Goal: Task Accomplishment & Management: Complete application form

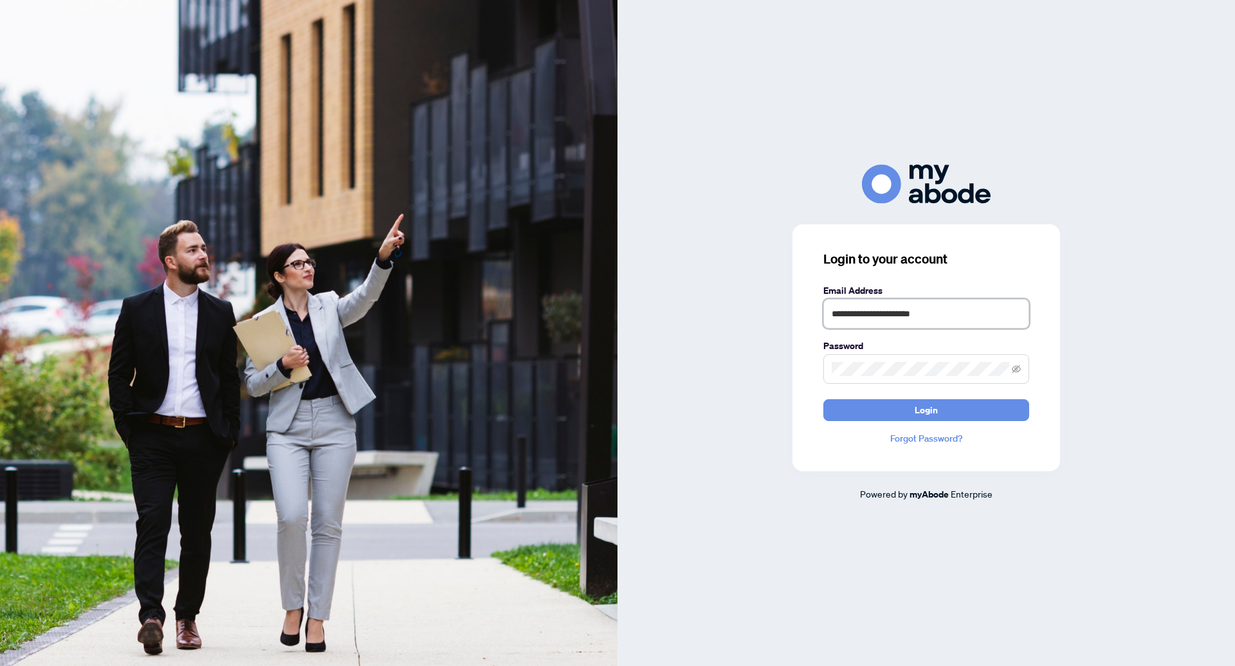
click at [617, 313] on input "**********" at bounding box center [926, 314] width 206 height 30
drag, startPoint x: 887, startPoint y: 315, endPoint x: 701, endPoint y: 292, distance: 186.7
click at [617, 292] on div "**********" at bounding box center [927, 333] width 618 height 337
type input "**********"
click at [617, 400] on button "Login" at bounding box center [926, 411] width 206 height 22
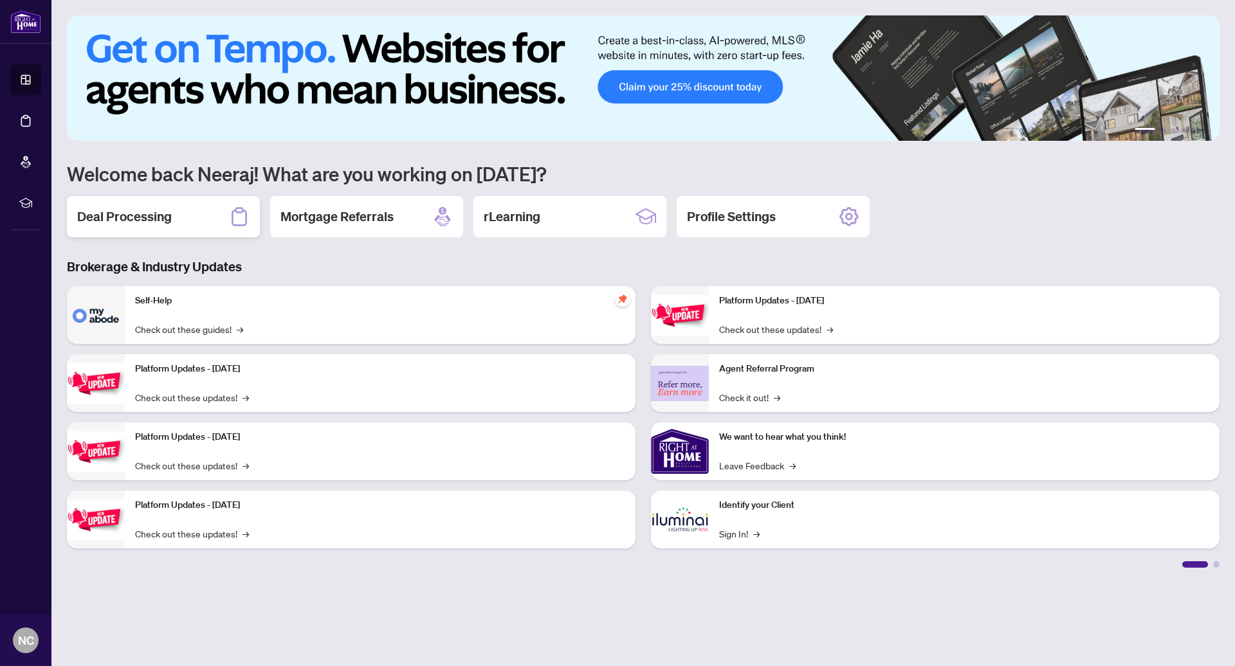
click at [179, 230] on div "Deal Processing" at bounding box center [163, 216] width 193 height 41
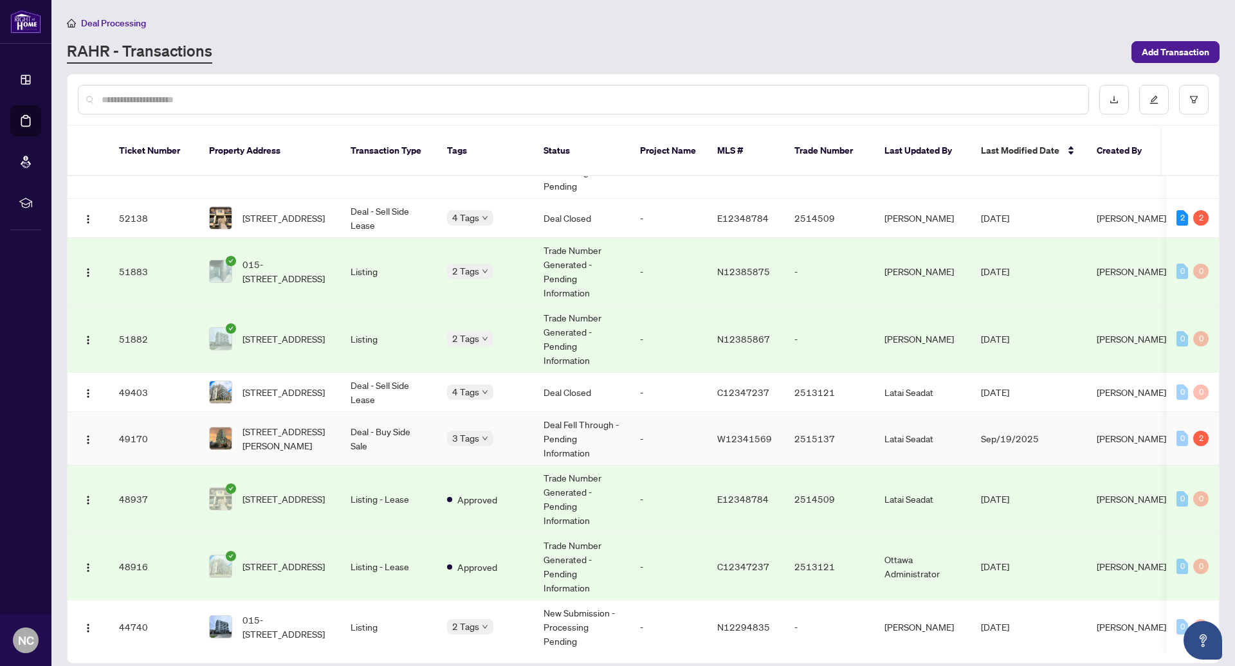
scroll to position [51, 0]
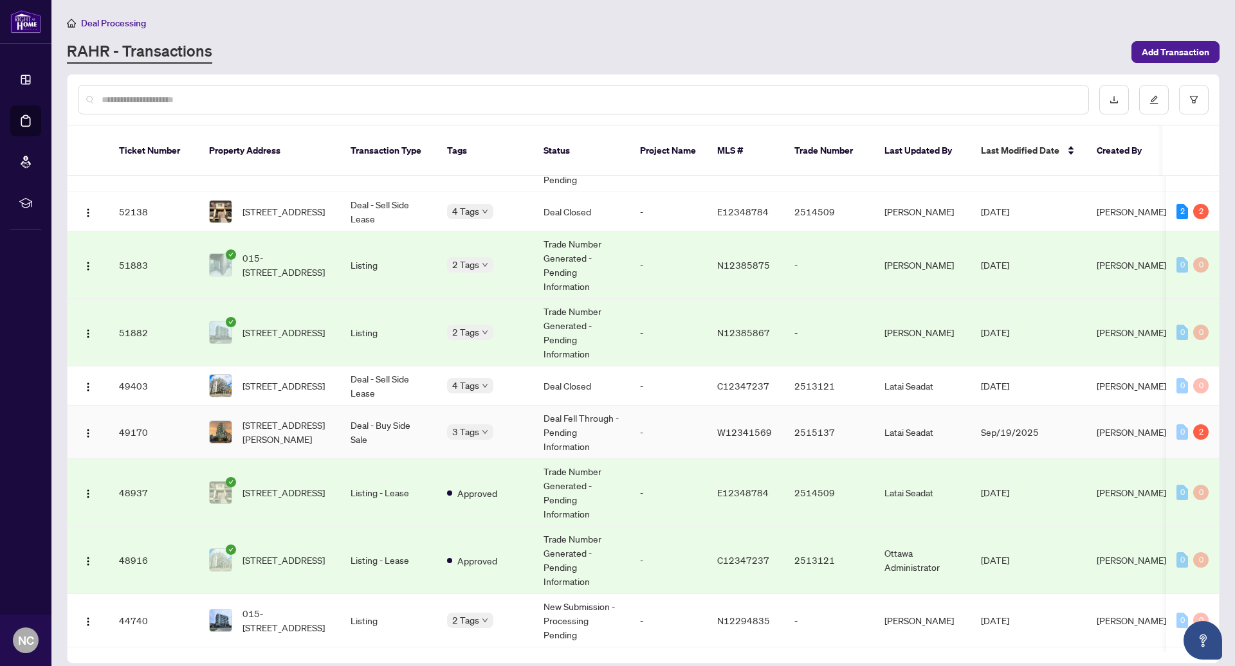
click at [587, 415] on td "Deal Fell Through - Pending Information" at bounding box center [581, 432] width 97 height 53
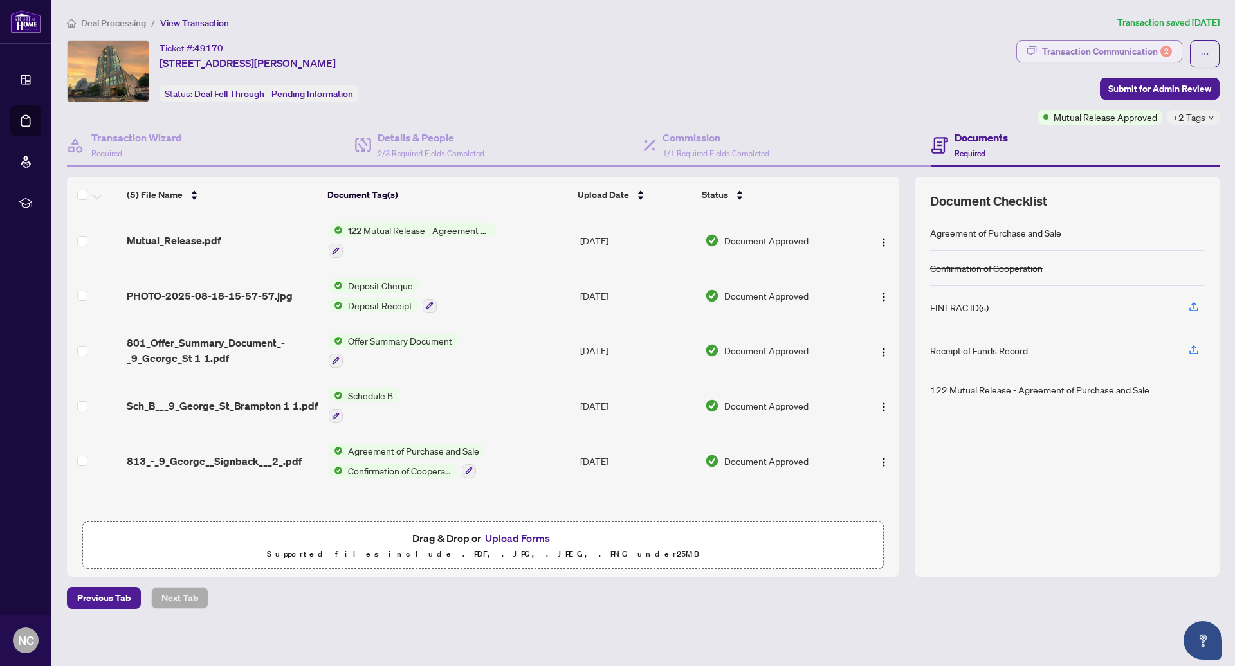
click at [1047, 53] on div "Transaction Communication 2" at bounding box center [1107, 51] width 130 height 21
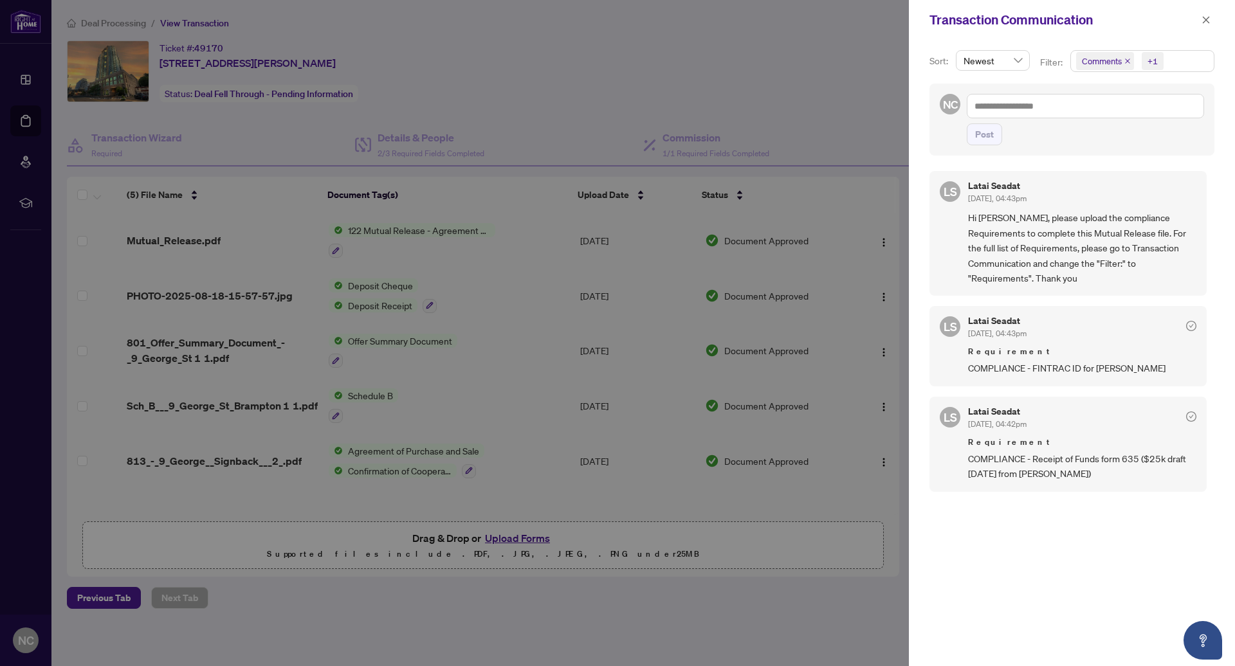
click at [1110, 255] on span "Hi [PERSON_NAME], please upload the compliance Requirements to complete this Mu…" at bounding box center [1082, 247] width 228 height 75
click at [1110, 255] on span "Hi Neeraj, please upload the compliance Requirements to complete this Mutual Re…" at bounding box center [1082, 247] width 228 height 75
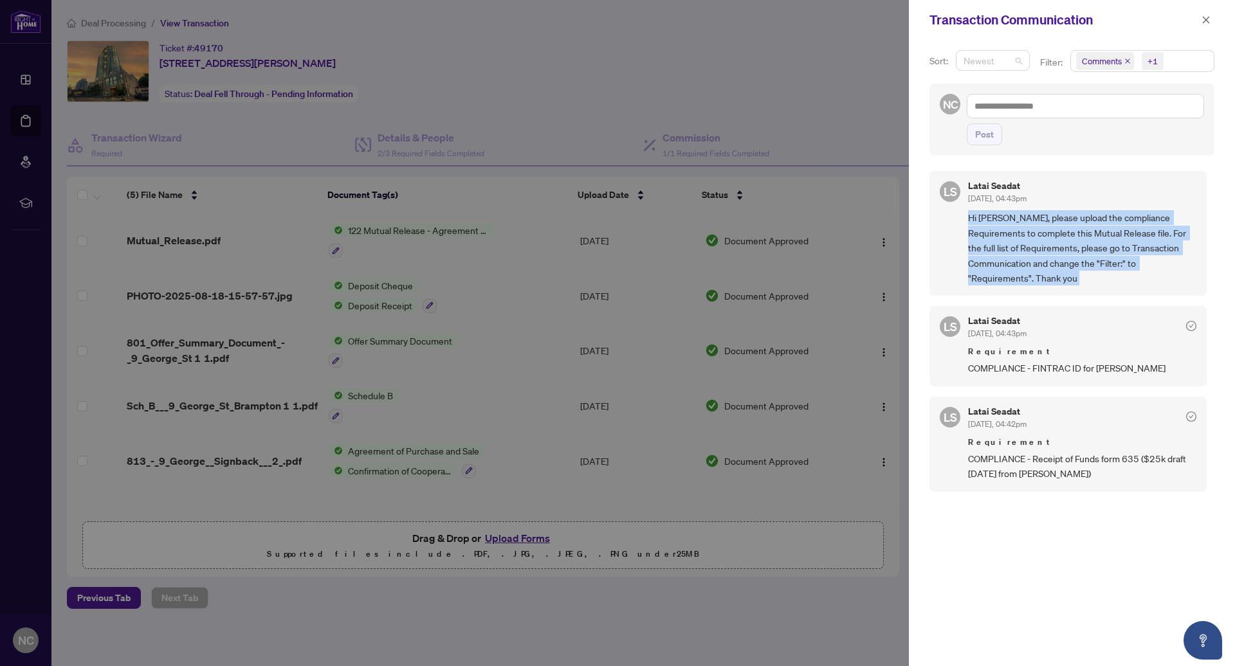
click at [1016, 61] on span "Newest" at bounding box center [993, 60] width 59 height 19
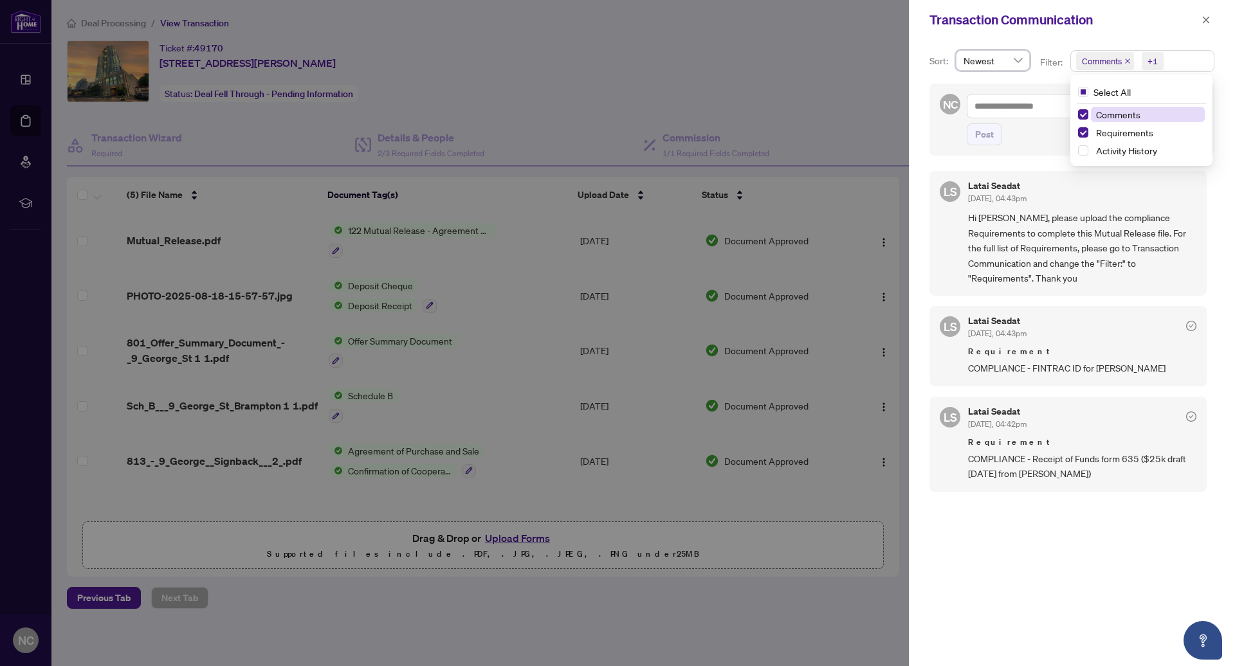
click at [1116, 53] on span "Comments" at bounding box center [1105, 61] width 58 height 18
click at [1064, 361] on span "COMPLIANCE - FINTRAC ID for Ridhiman Balaji" at bounding box center [1082, 368] width 228 height 15
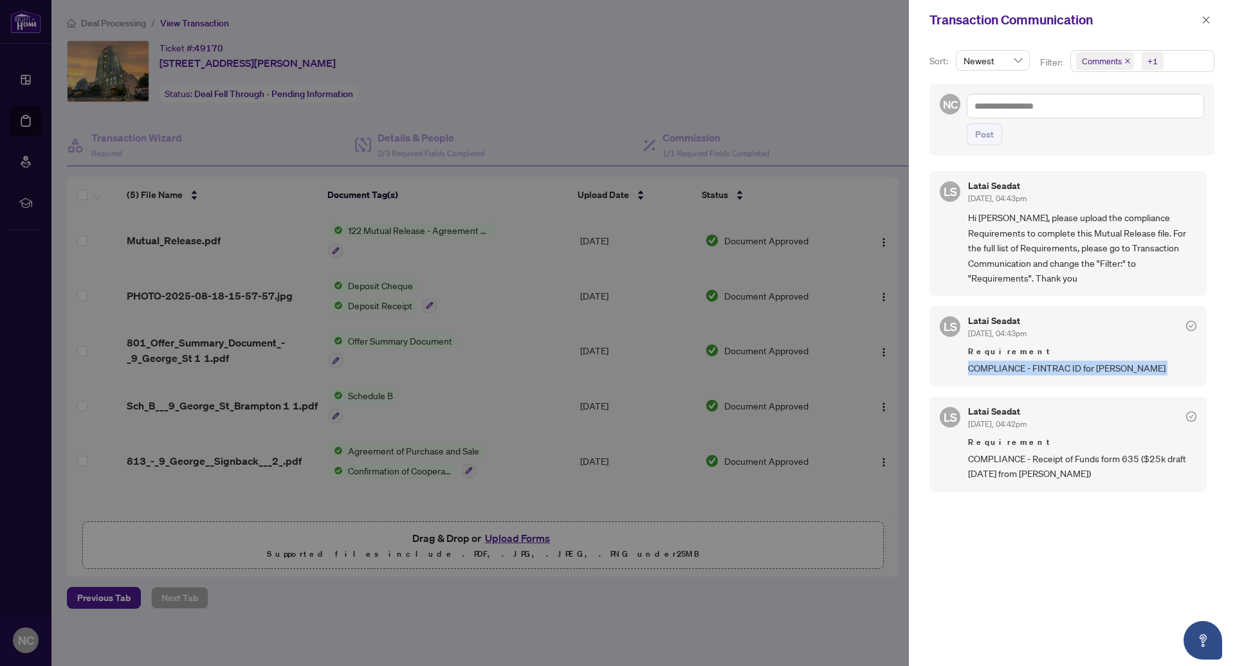
click at [1064, 361] on span "COMPLIANCE - FINTRAC ID for Ridhiman Balaji" at bounding box center [1082, 368] width 228 height 15
click at [1065, 361] on span "COMPLIANCE - FINTRAC ID for Ridhiman Balaji" at bounding box center [1082, 368] width 228 height 15
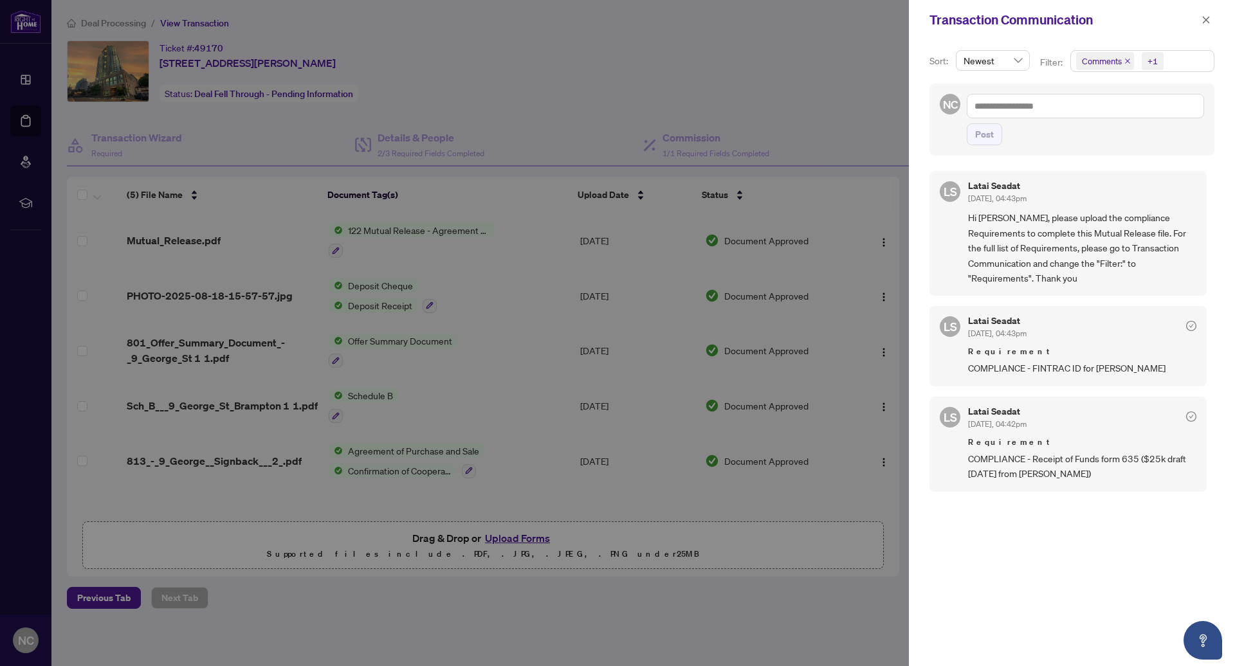
click at [1065, 361] on span "COMPLIANCE - FINTRAC ID for Ridhiman Balaji" at bounding box center [1082, 368] width 228 height 15
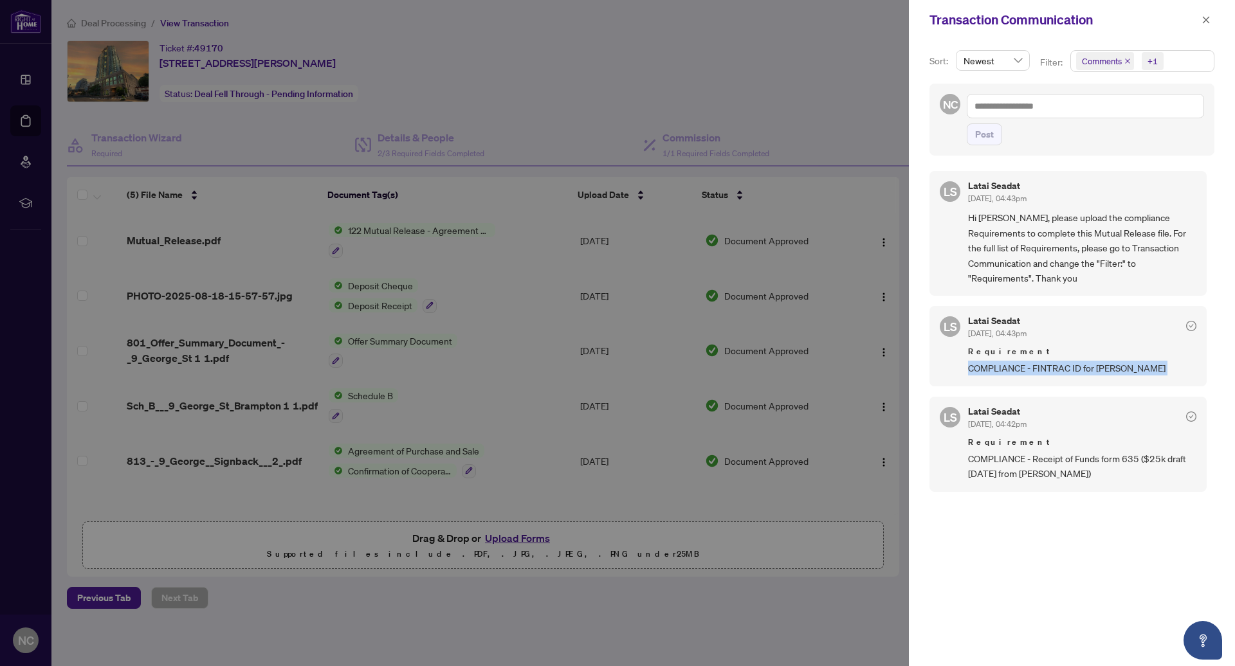
click at [1065, 361] on span "COMPLIANCE - FINTRAC ID for Ridhiman Balaji" at bounding box center [1082, 368] width 228 height 15
drag, startPoint x: 1103, startPoint y: 349, endPoint x: 1140, endPoint y: 351, distance: 37.4
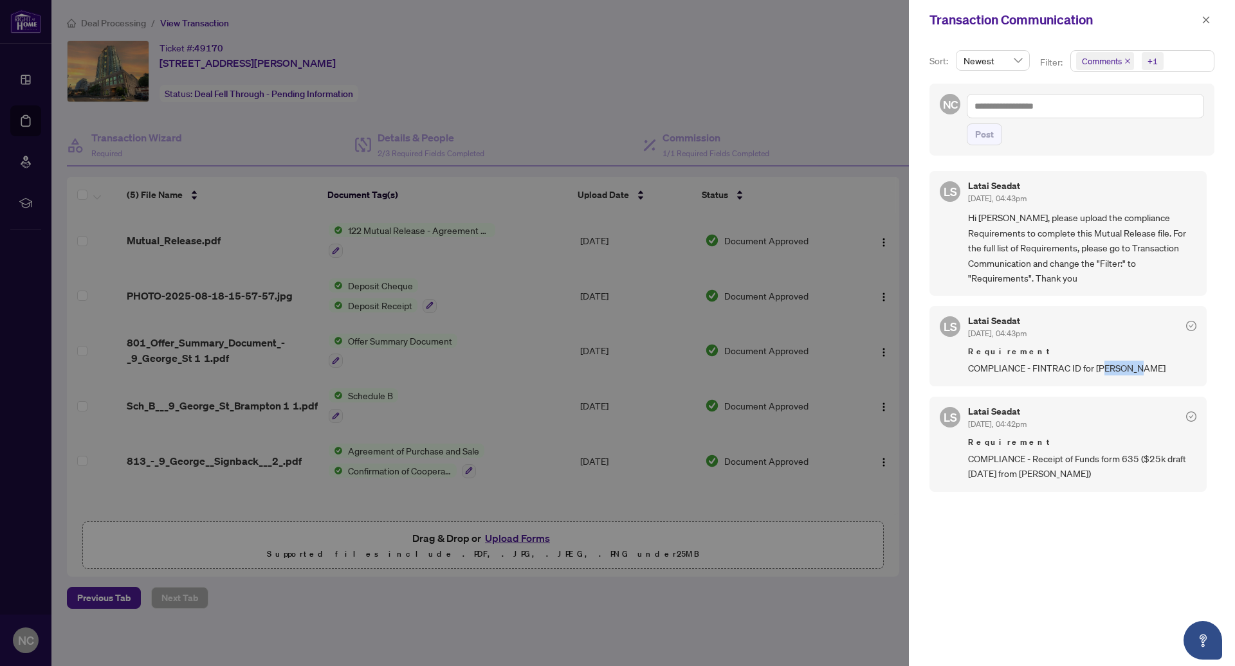
click at [1140, 361] on span "COMPLIANCE - FINTRAC ID for Ridhiman Balaji" at bounding box center [1082, 368] width 228 height 15
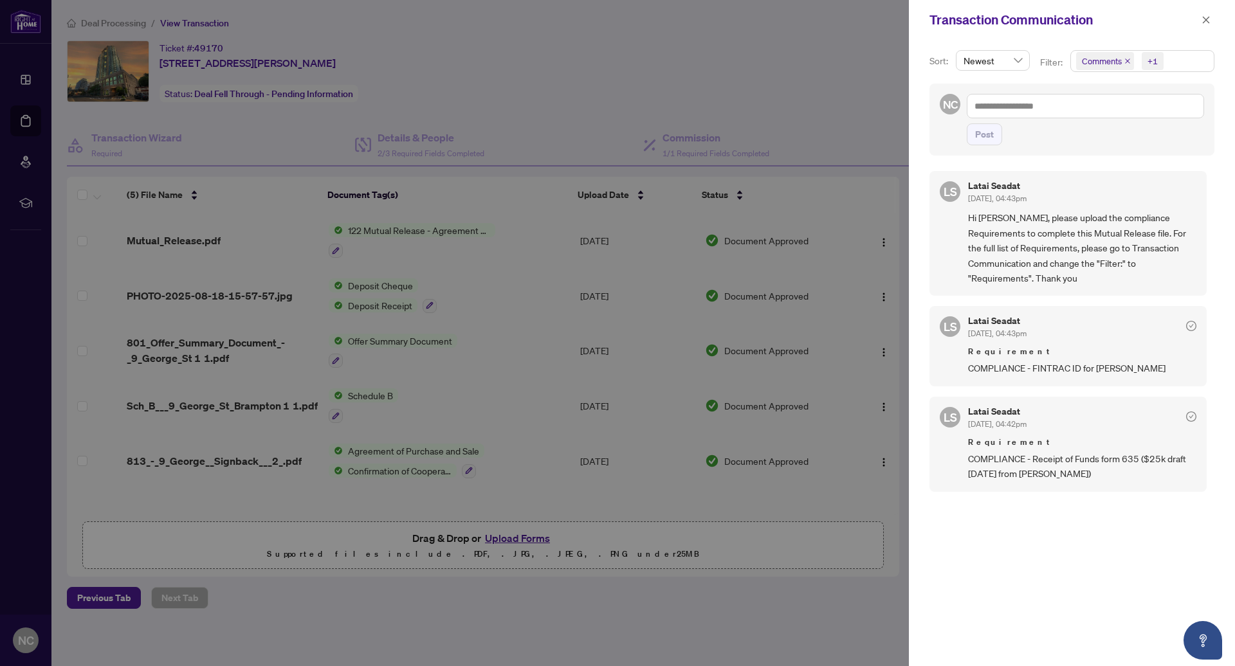
click at [1140, 361] on span "COMPLIANCE - FINTRAC ID for Ridhiman Balaji" at bounding box center [1082, 368] width 228 height 15
click at [1206, 17] on icon "close" at bounding box center [1206, 19] width 9 height 9
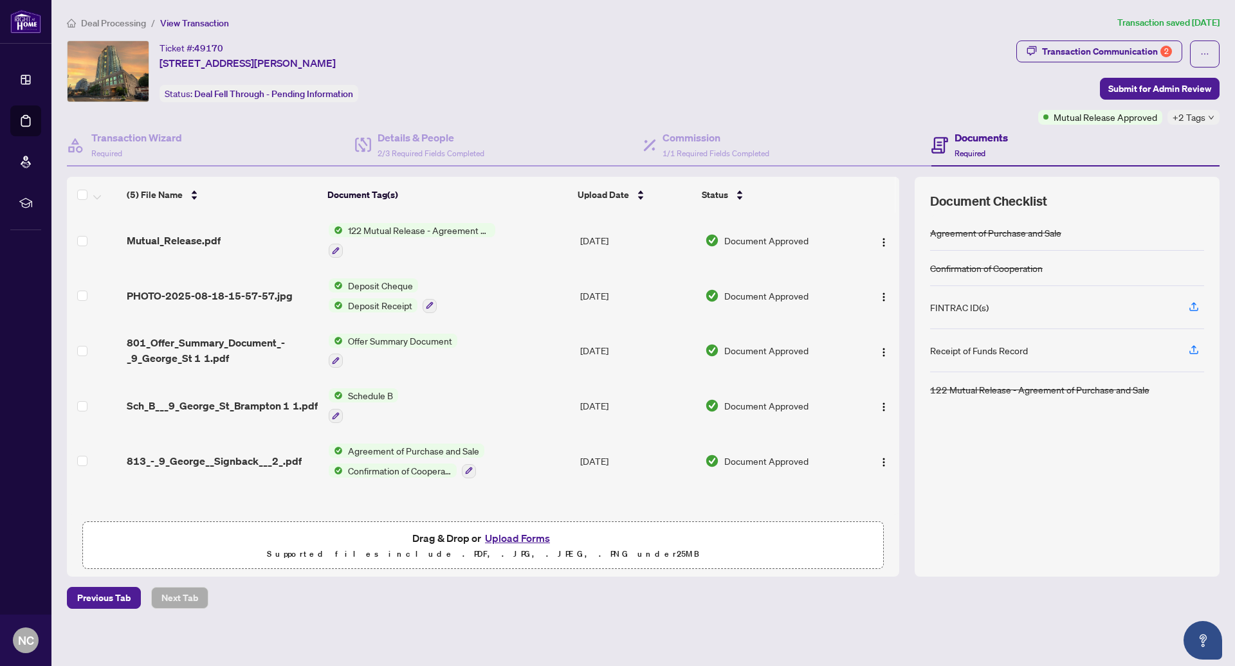
click at [510, 241] on td "122 Mutual Release - Agreement of Purchase and Sale" at bounding box center [450, 240] width 252 height 55
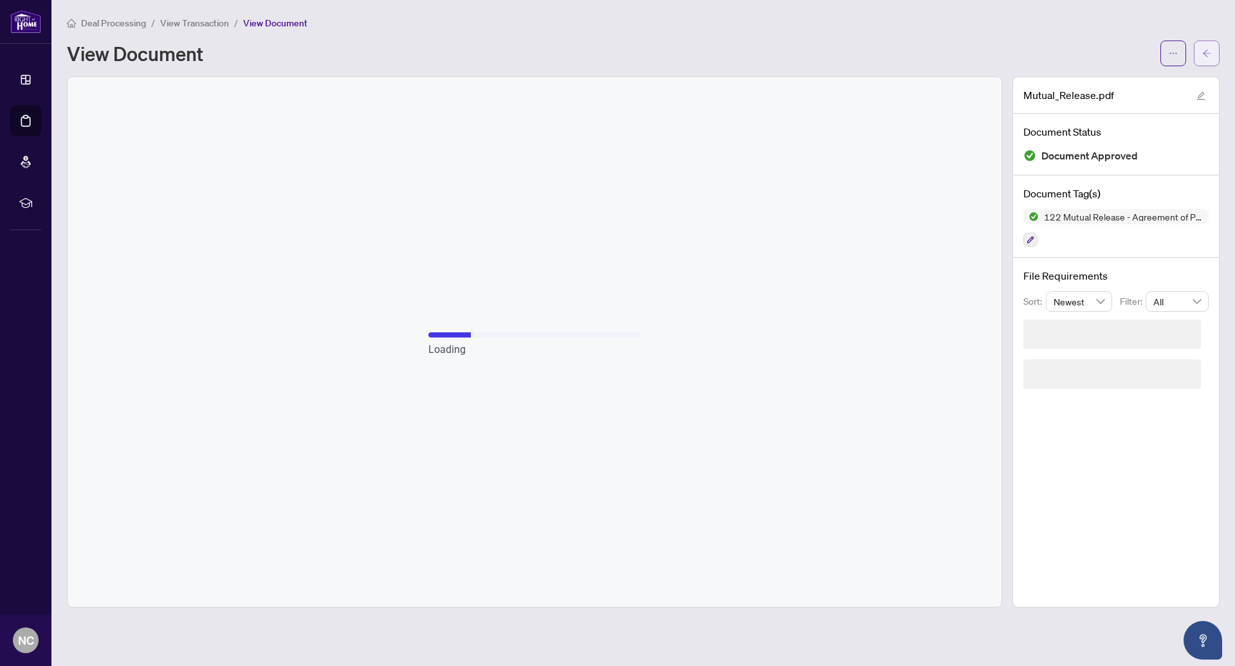
click at [1206, 57] on span "button" at bounding box center [1206, 53] width 9 height 21
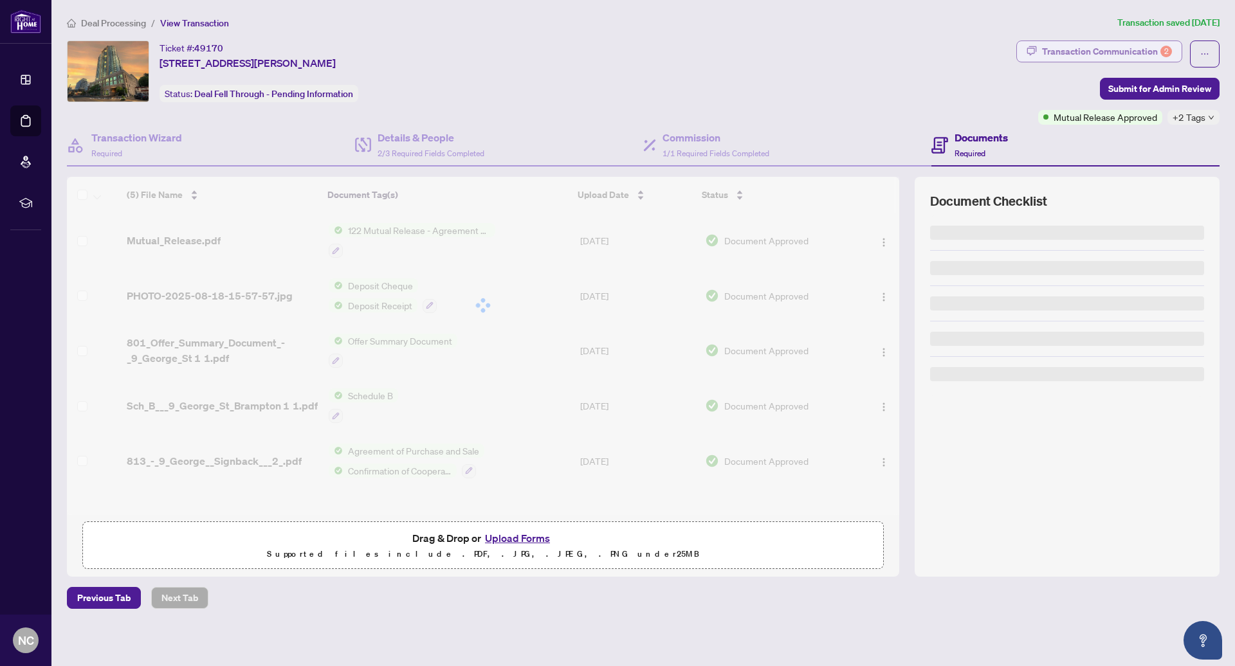
click at [1143, 48] on div "Transaction Communication 2" at bounding box center [1107, 51] width 130 height 21
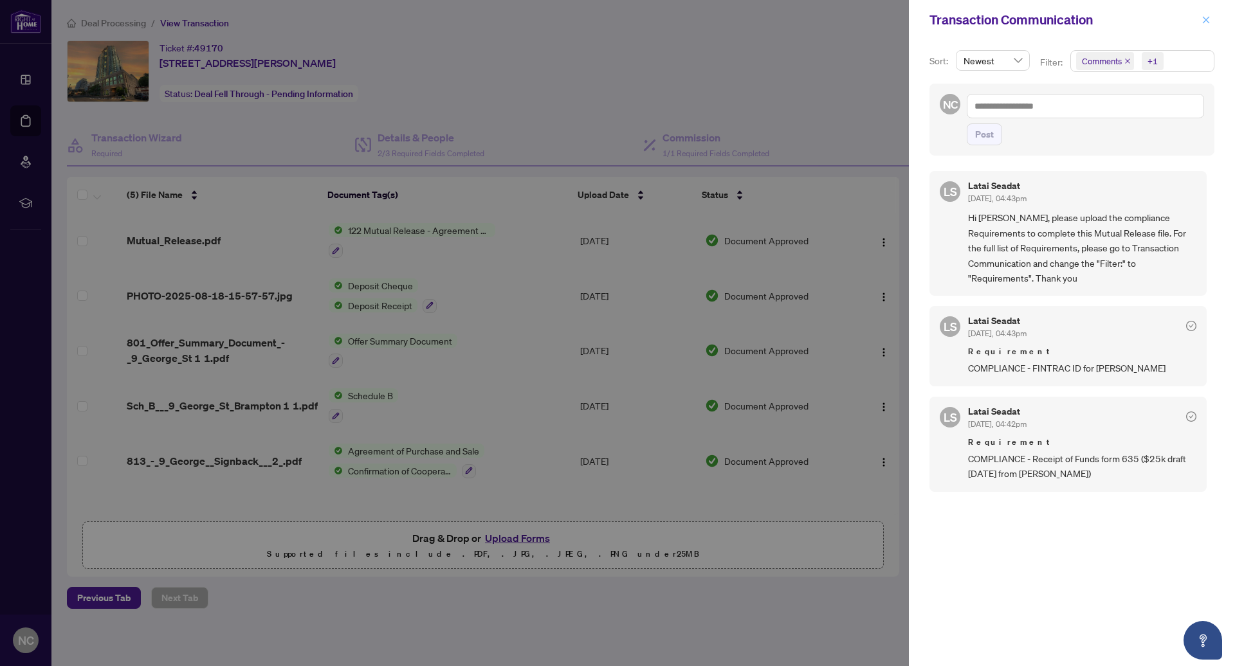
click at [1206, 20] on icon "close" at bounding box center [1206, 19] width 7 height 7
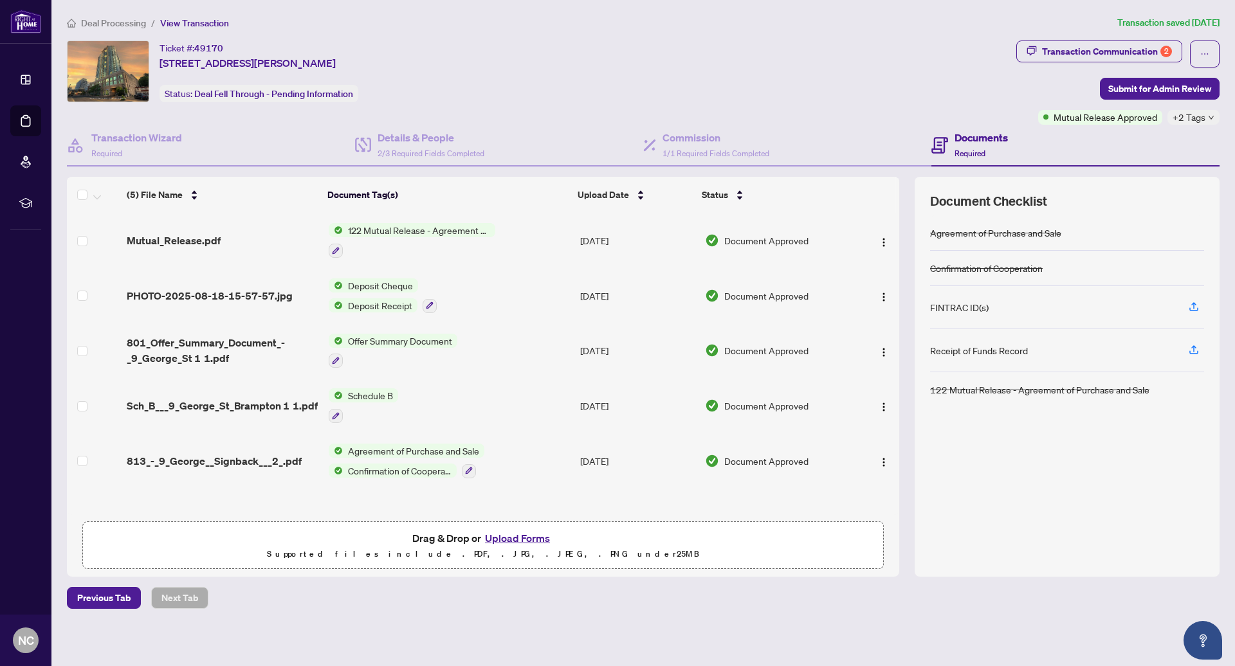
click at [1186, 115] on span "+2 Tags" at bounding box center [1189, 117] width 33 height 15
drag, startPoint x: 538, startPoint y: 244, endPoint x: 544, endPoint y: 284, distance: 40.3
click at [544, 284] on tbody "Mutual_Release.pdf 122 Mutual Release - Agreement of Purchase and Sale Aug/27/2…" at bounding box center [483, 350] width 832 height 275
click at [451, 296] on td "Deposit Cheque Deposit Receipt" at bounding box center [450, 295] width 252 height 55
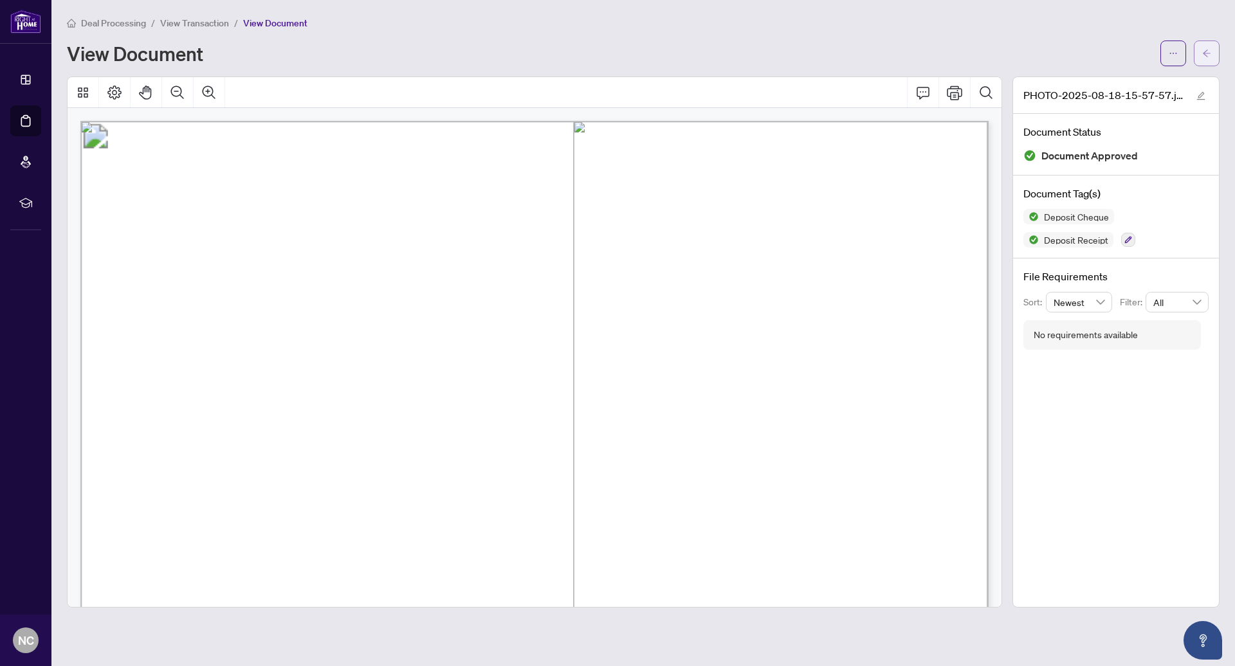
click at [1208, 50] on icon "arrow-left" at bounding box center [1206, 53] width 9 height 9
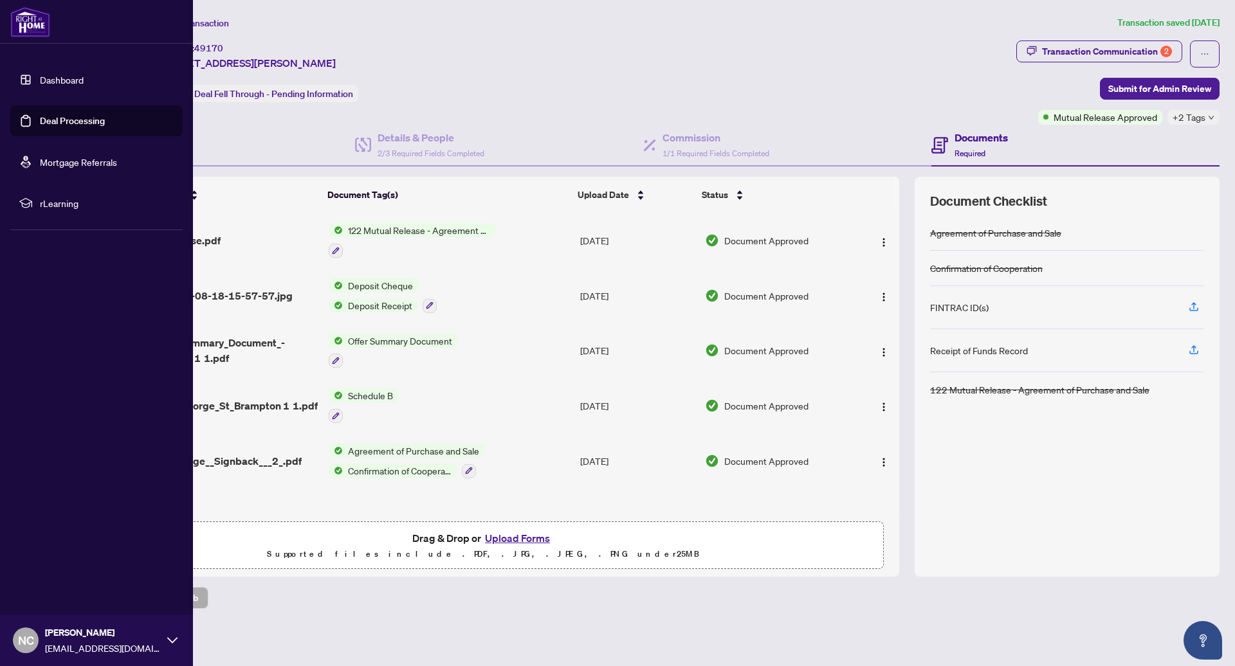
click at [26, 25] on img at bounding box center [30, 21] width 40 height 31
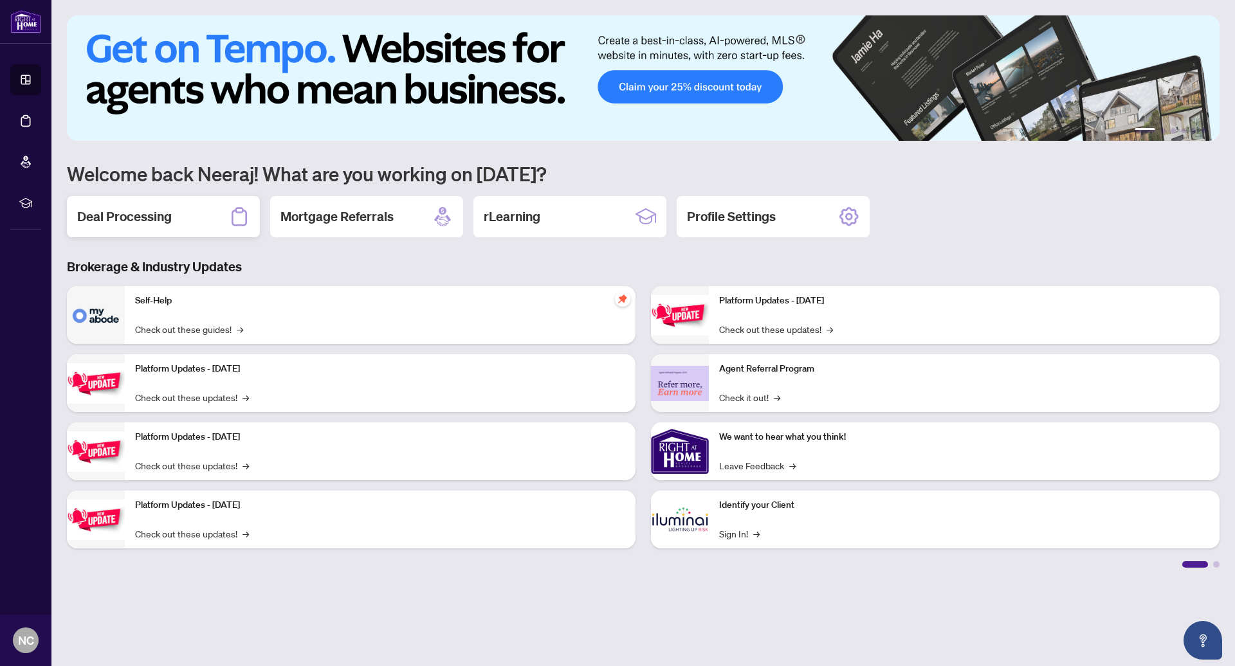
click at [205, 208] on div "Deal Processing" at bounding box center [163, 216] width 193 height 41
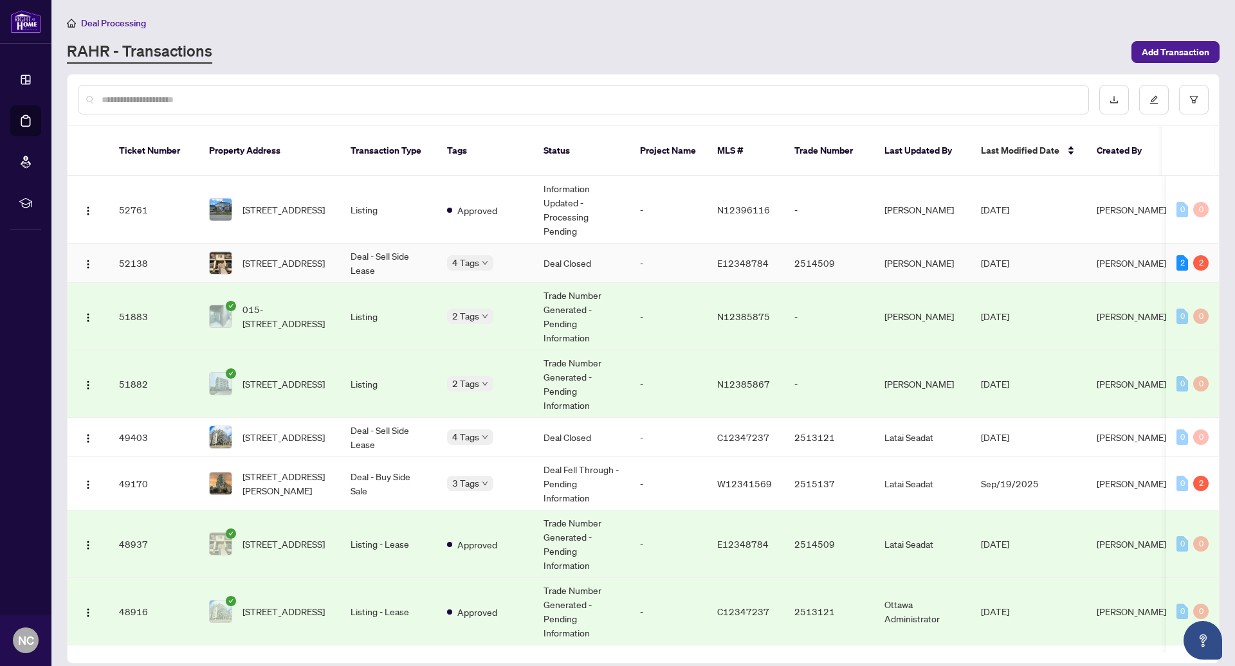
click at [401, 247] on td "Deal - Sell Side Lease" at bounding box center [388, 263] width 97 height 39
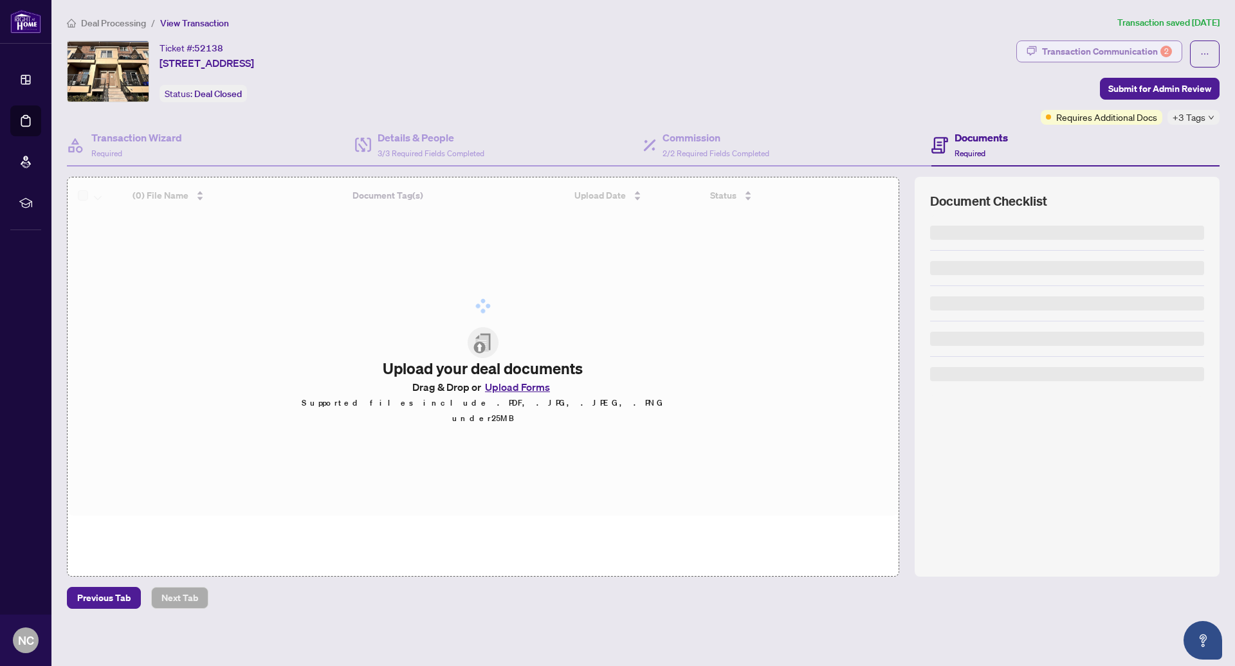
click at [1113, 46] on div "Transaction Communication 2" at bounding box center [1107, 51] width 130 height 21
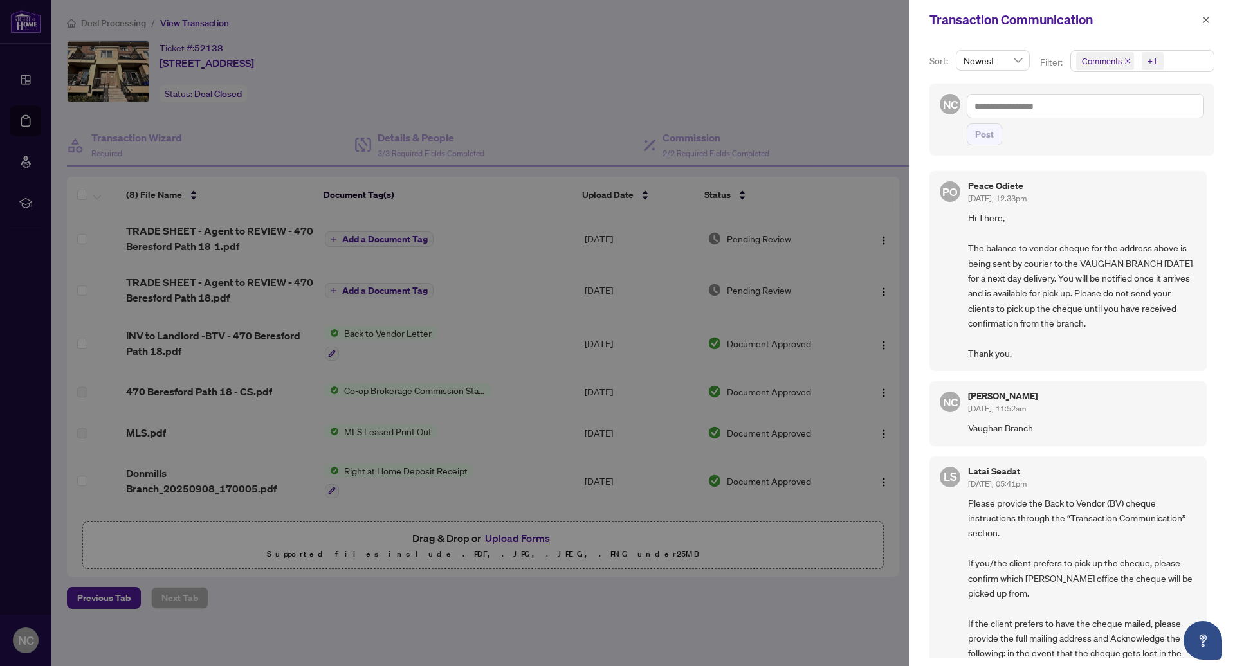
click at [1114, 277] on span "Hi There, The balance to vendor cheque for the address above is being sent by c…" at bounding box center [1082, 285] width 228 height 151
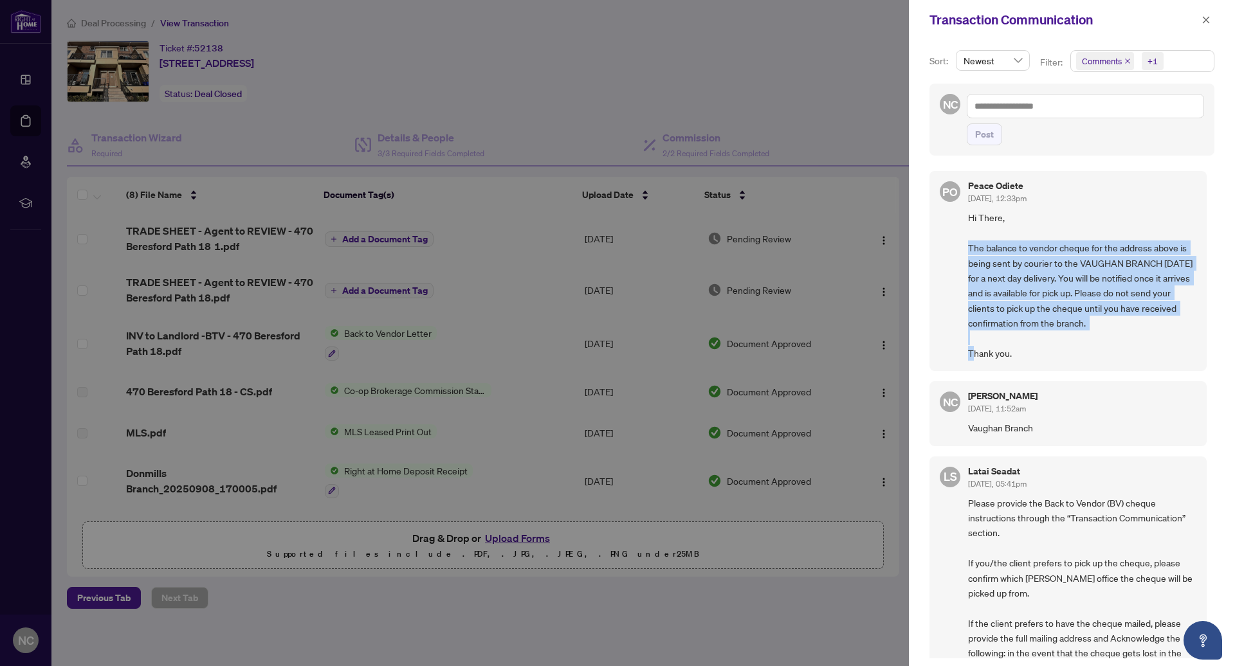
click at [1114, 277] on span "Hi There, The balance to vendor cheque for the address above is being sent by c…" at bounding box center [1082, 285] width 228 height 151
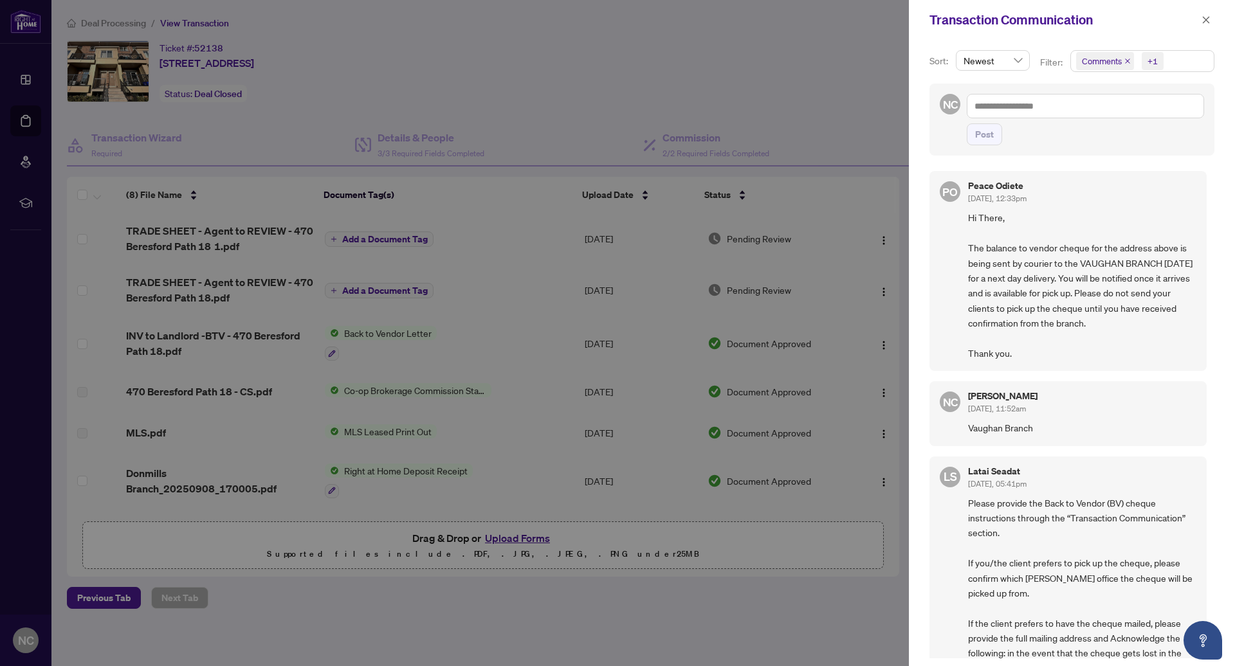
click at [1114, 277] on span "Hi There, The balance to vendor cheque for the address above is being sent by c…" at bounding box center [1082, 285] width 228 height 151
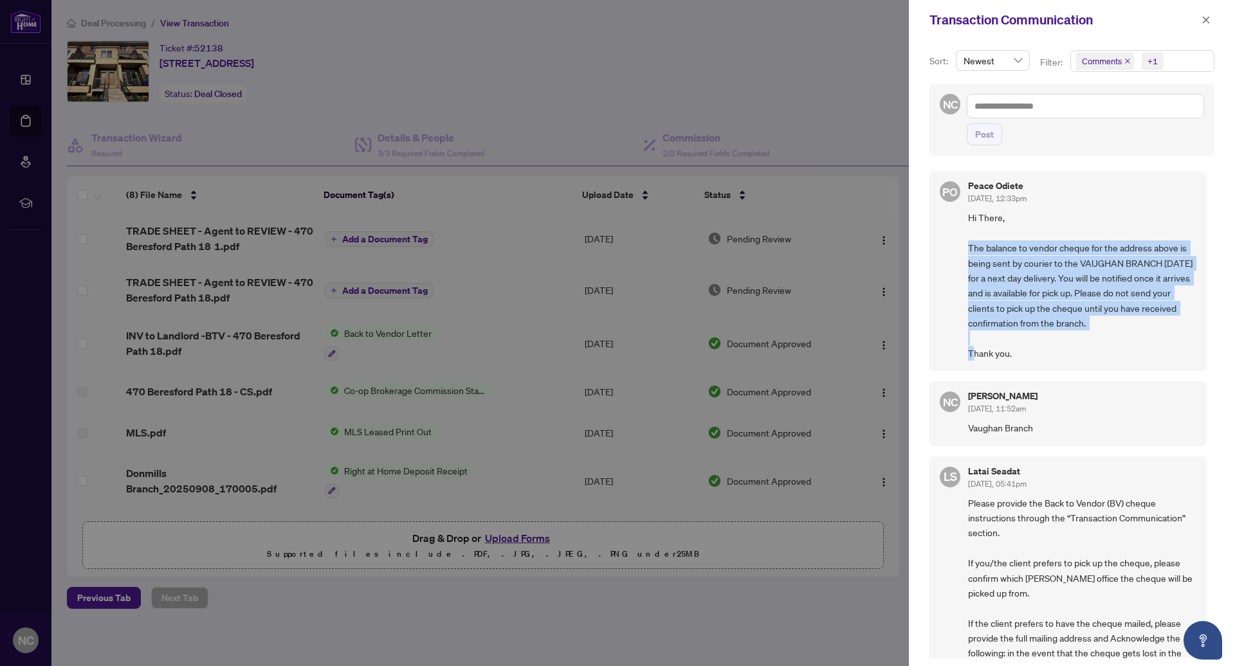
click at [1114, 277] on span "Hi There, The balance to vendor cheque for the address above is being sent by c…" at bounding box center [1082, 285] width 228 height 151
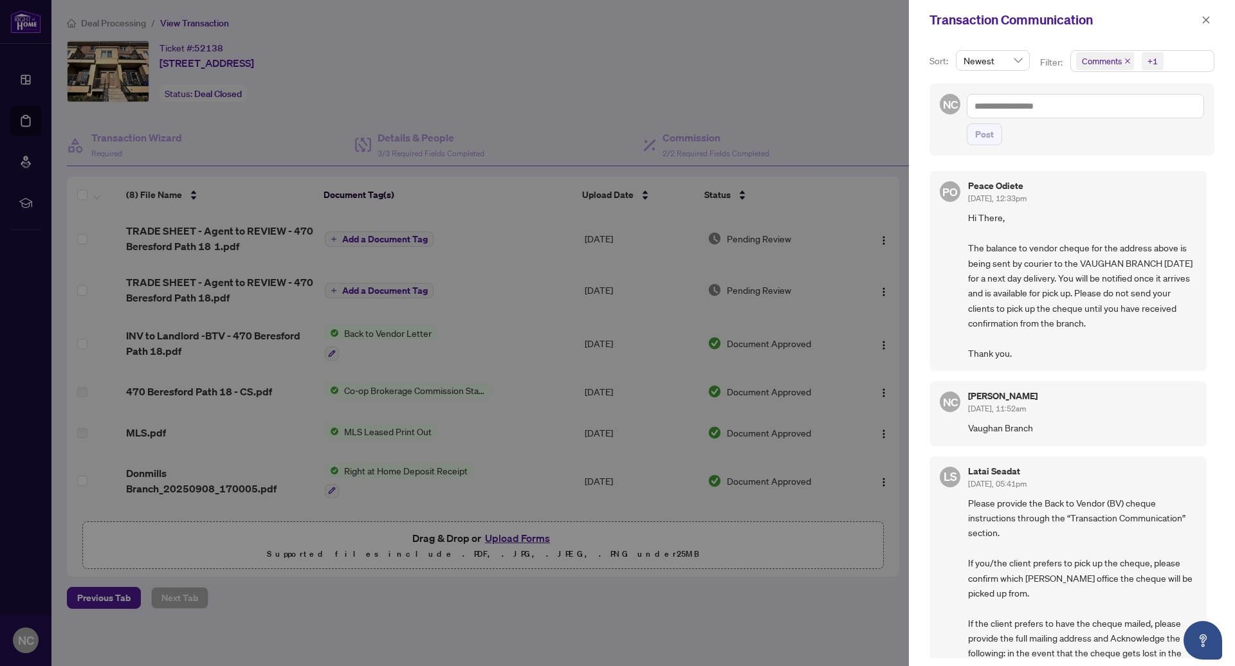
click at [1114, 277] on span "Hi There, The balance to vendor cheque for the address above is being sent by c…" at bounding box center [1082, 285] width 228 height 151
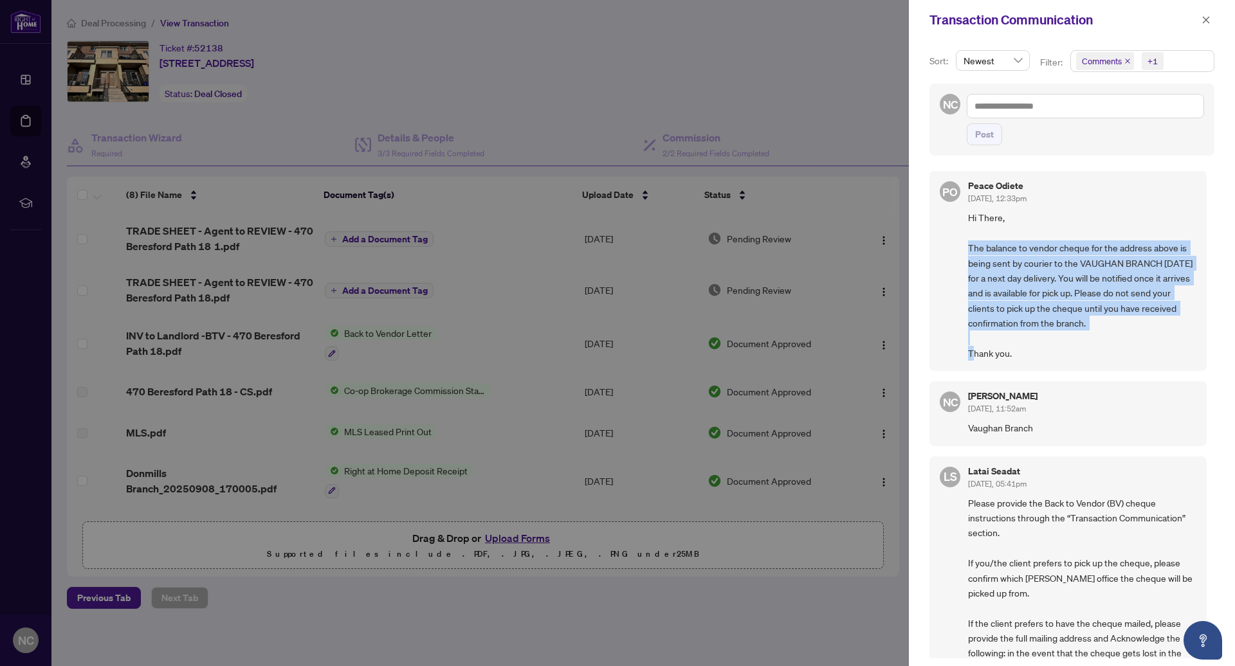
click at [1114, 277] on span "Hi There, The balance to vendor cheque for the address above is being sent by c…" at bounding box center [1082, 285] width 228 height 151
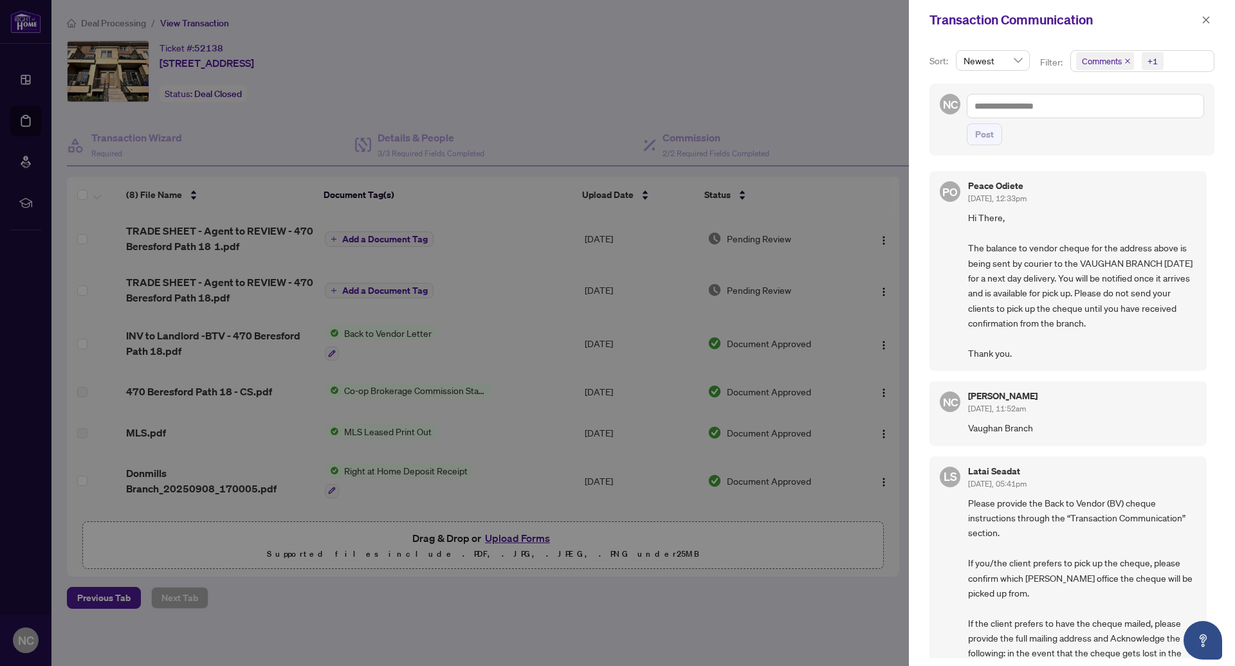
click at [1114, 277] on span "Hi There, The balance to vendor cheque for the address above is being sent by c…" at bounding box center [1082, 285] width 228 height 151
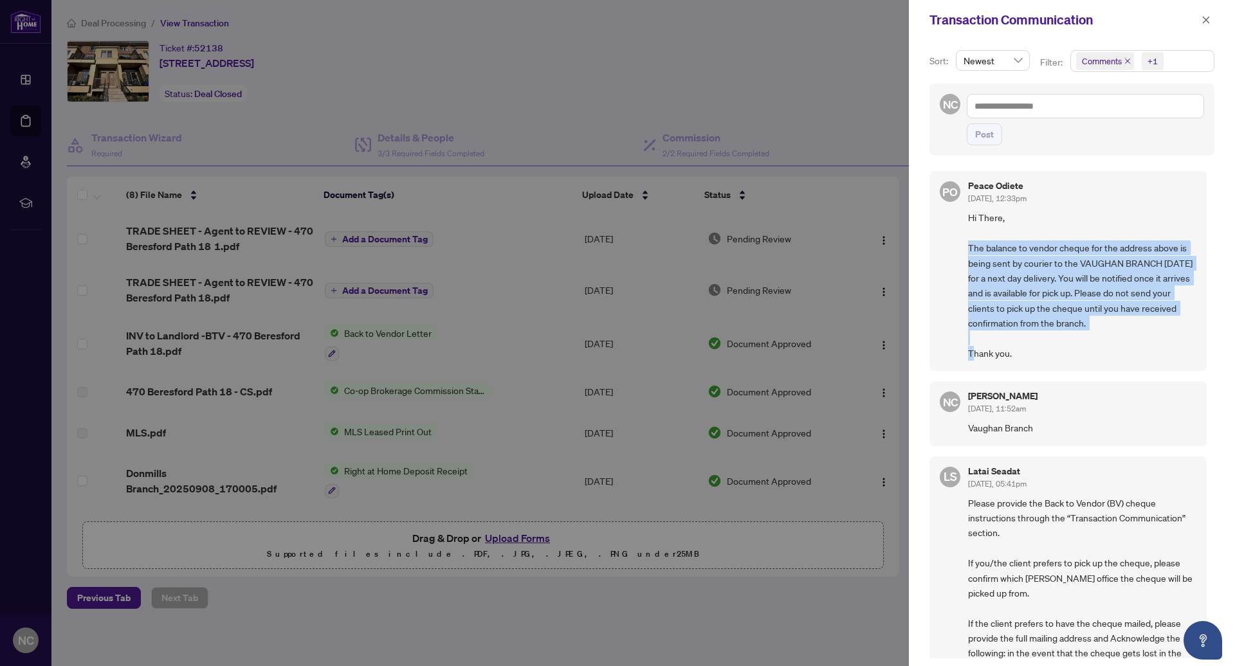
click at [1114, 277] on span "Hi There, The balance to vendor cheque for the address above is being sent by c…" at bounding box center [1082, 285] width 228 height 151
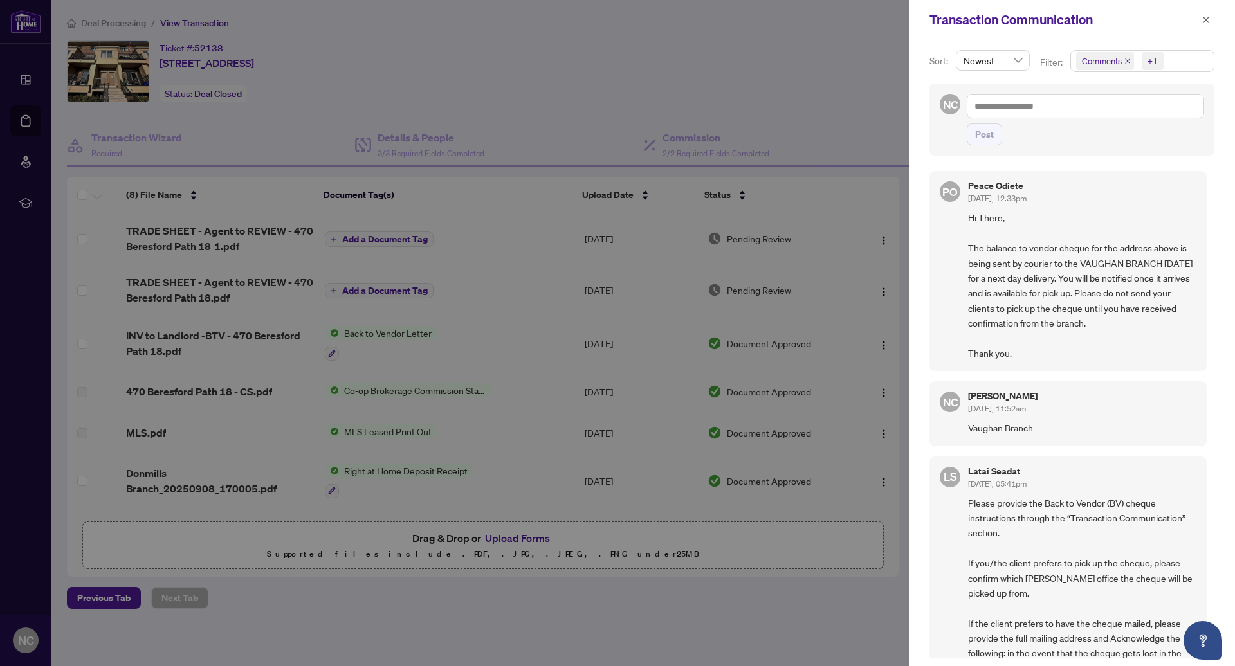
click at [1114, 277] on span "Hi There, The balance to vendor cheque for the address above is being sent by c…" at bounding box center [1082, 285] width 228 height 151
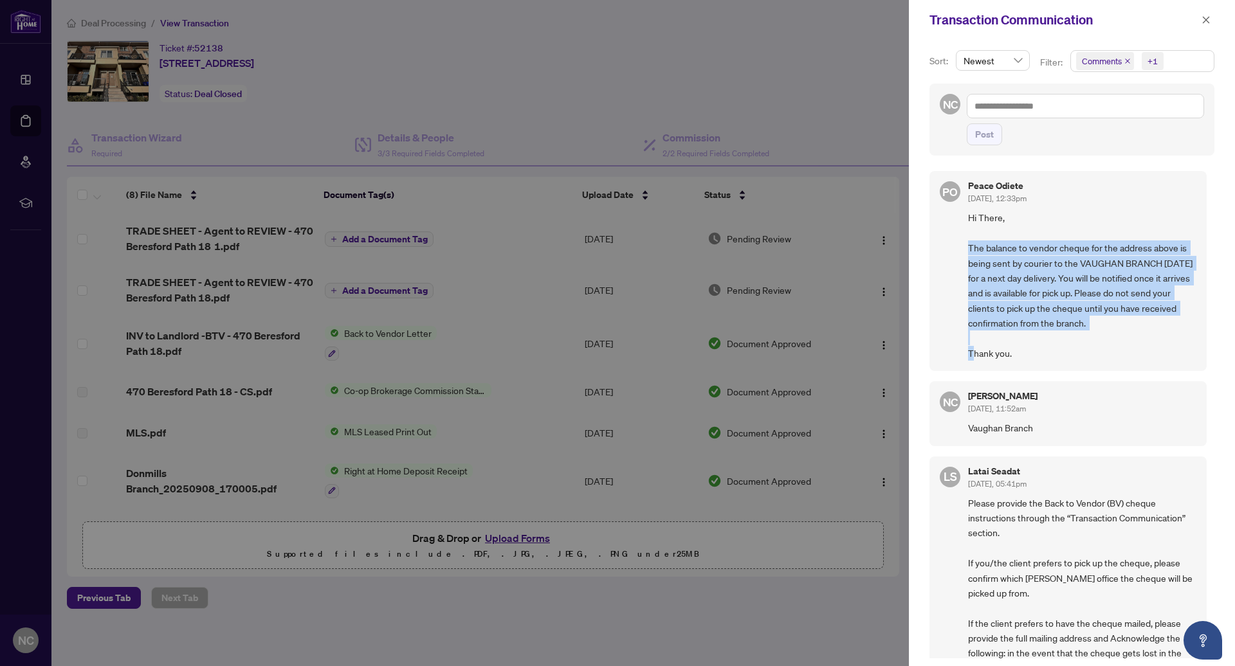
click at [1136, 300] on span "Hi There, The balance to vendor cheque for the address above is being sent by c…" at bounding box center [1082, 285] width 228 height 151
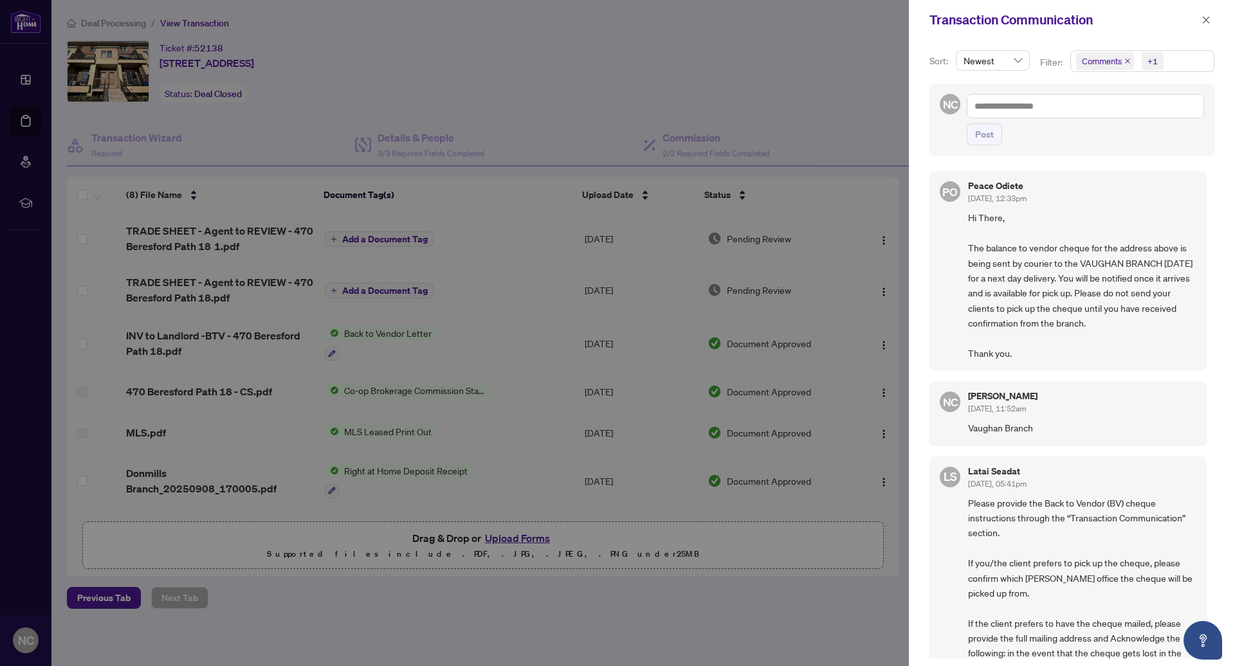
click at [1136, 300] on span "Hi There, The balance to vendor cheque for the address above is being sent by c…" at bounding box center [1082, 285] width 228 height 151
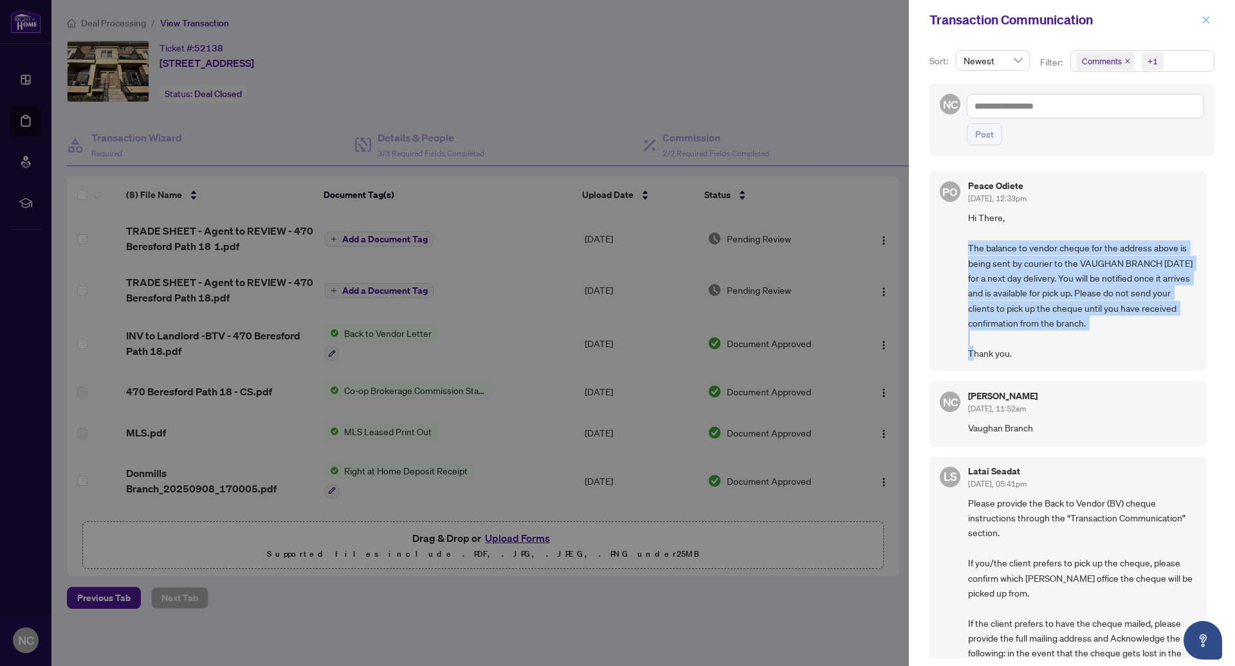
click at [1202, 27] on span "button" at bounding box center [1206, 20] width 9 height 21
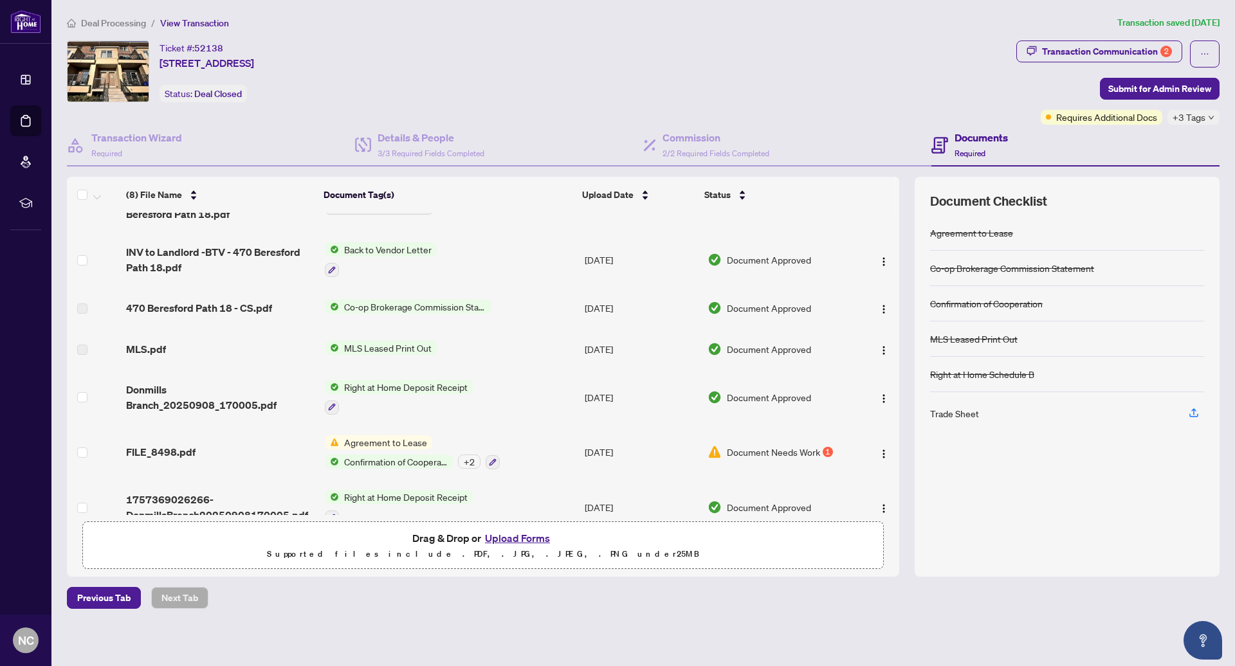
scroll to position [106, 0]
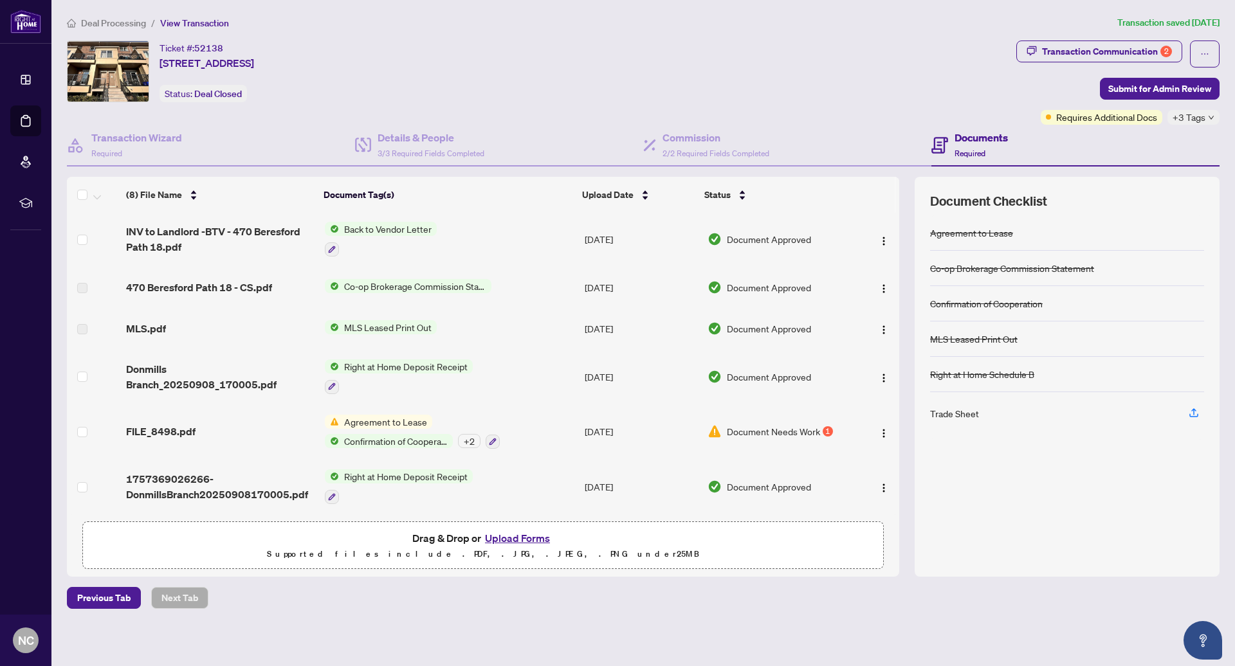
click at [533, 489] on td "Right at Home Deposit Receipt" at bounding box center [450, 486] width 260 height 55
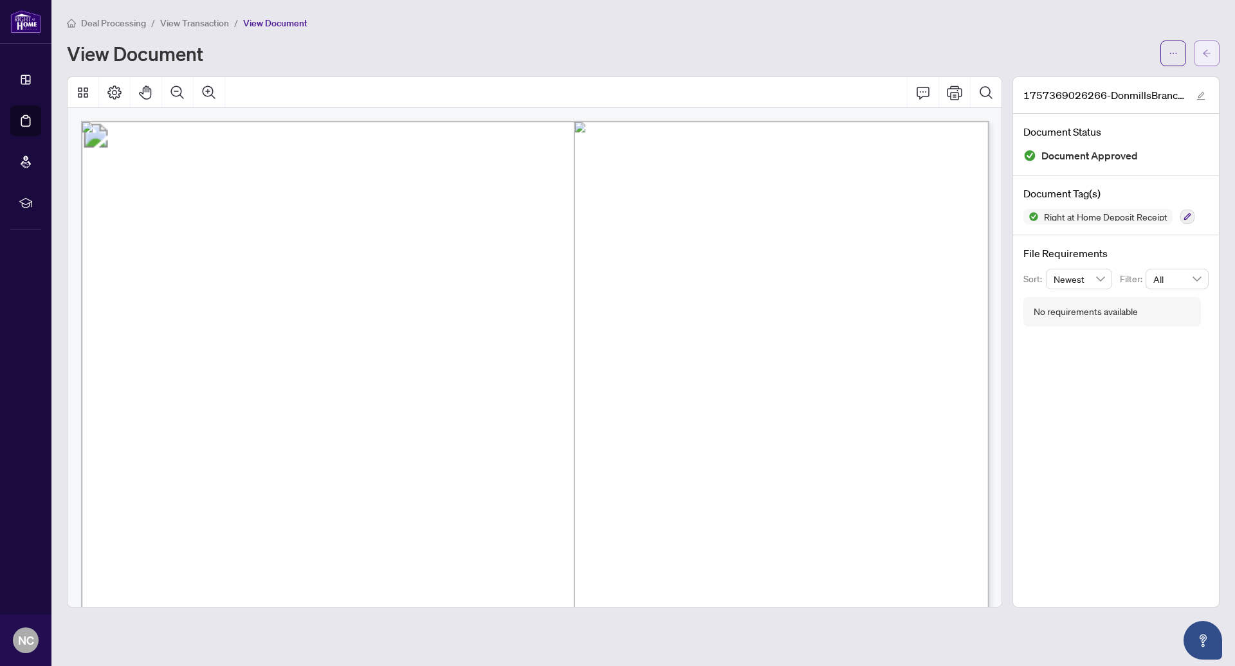
click at [1203, 51] on icon "arrow-left" at bounding box center [1206, 53] width 9 height 9
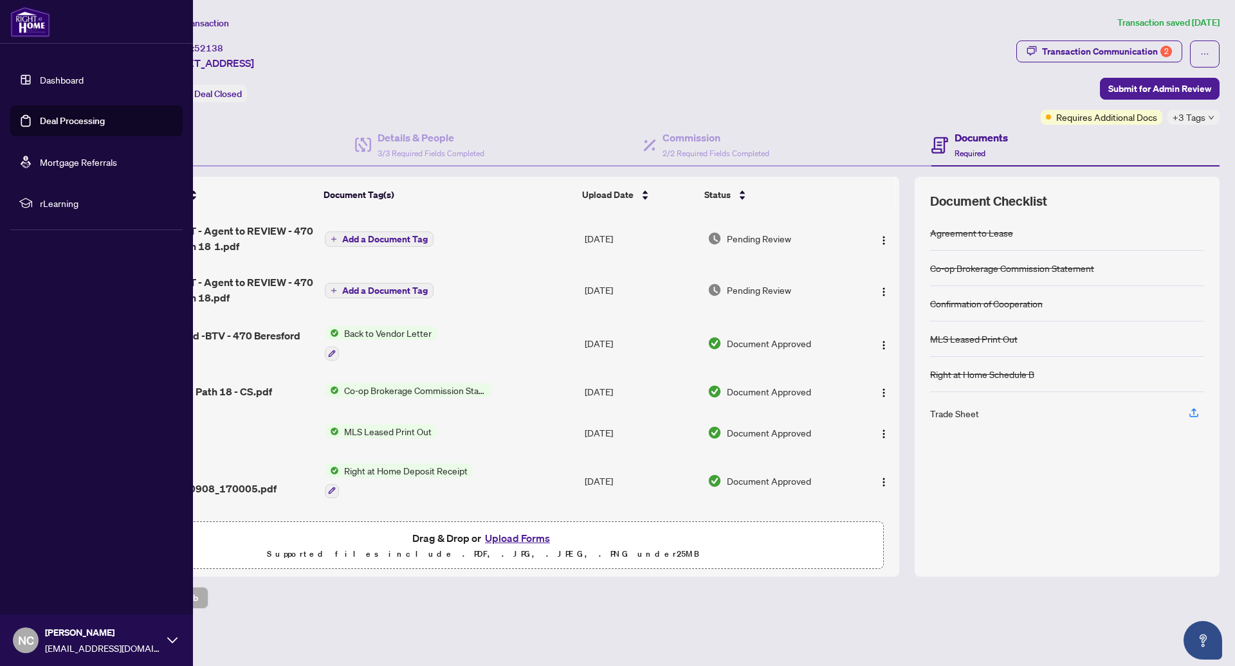
click at [30, 24] on img at bounding box center [30, 21] width 40 height 31
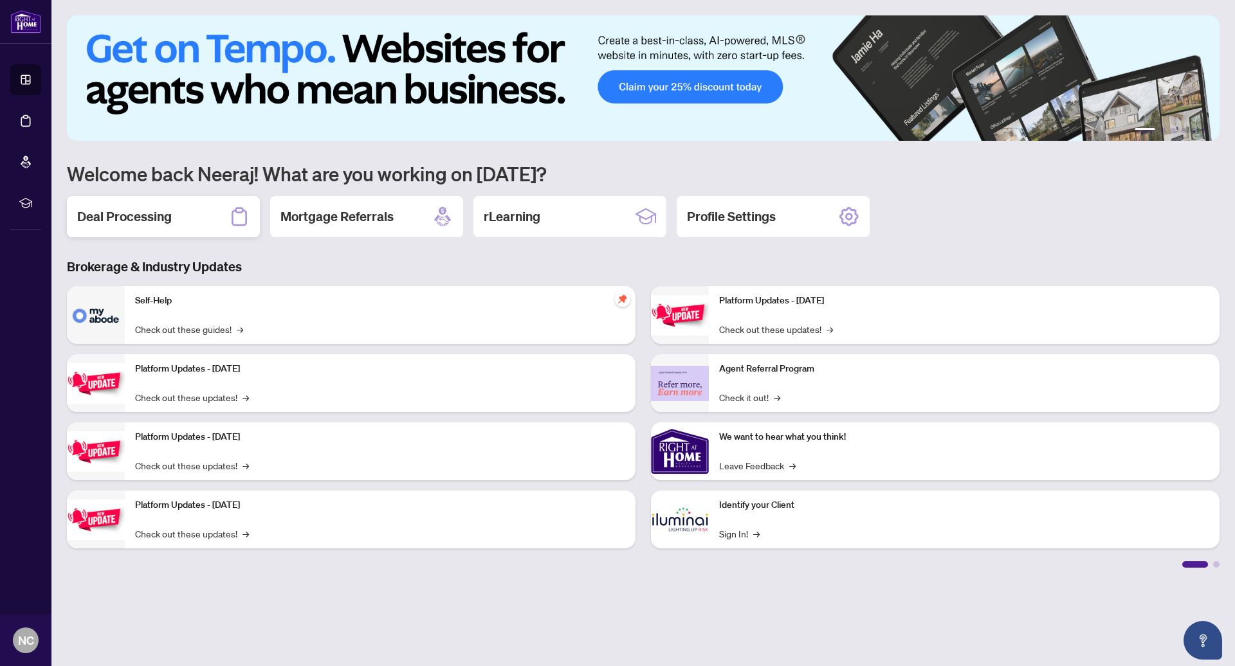
click at [181, 219] on div "Deal Processing" at bounding box center [163, 216] width 193 height 41
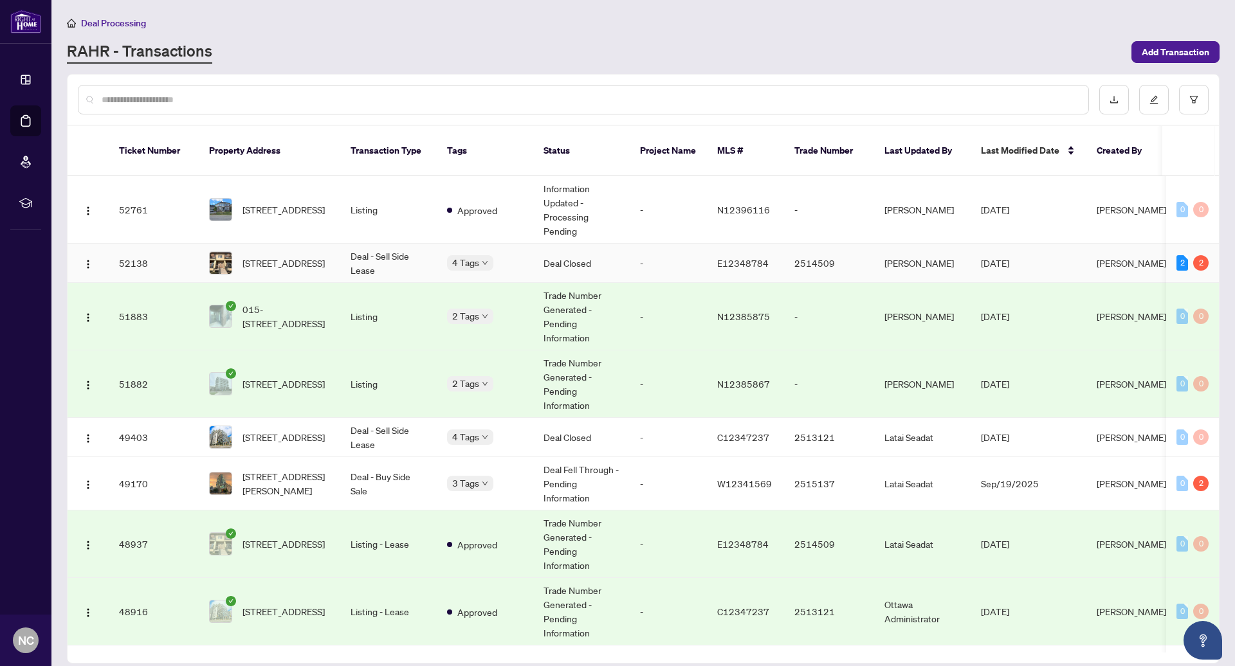
click at [464, 255] on body "Dashboard Deal Processing Mortgage Referrals rLearning NC Neeraj Chopra neerajc…" at bounding box center [617, 333] width 1235 height 666
click at [418, 256] on td "Deal - Sell Side Lease" at bounding box center [388, 263] width 97 height 39
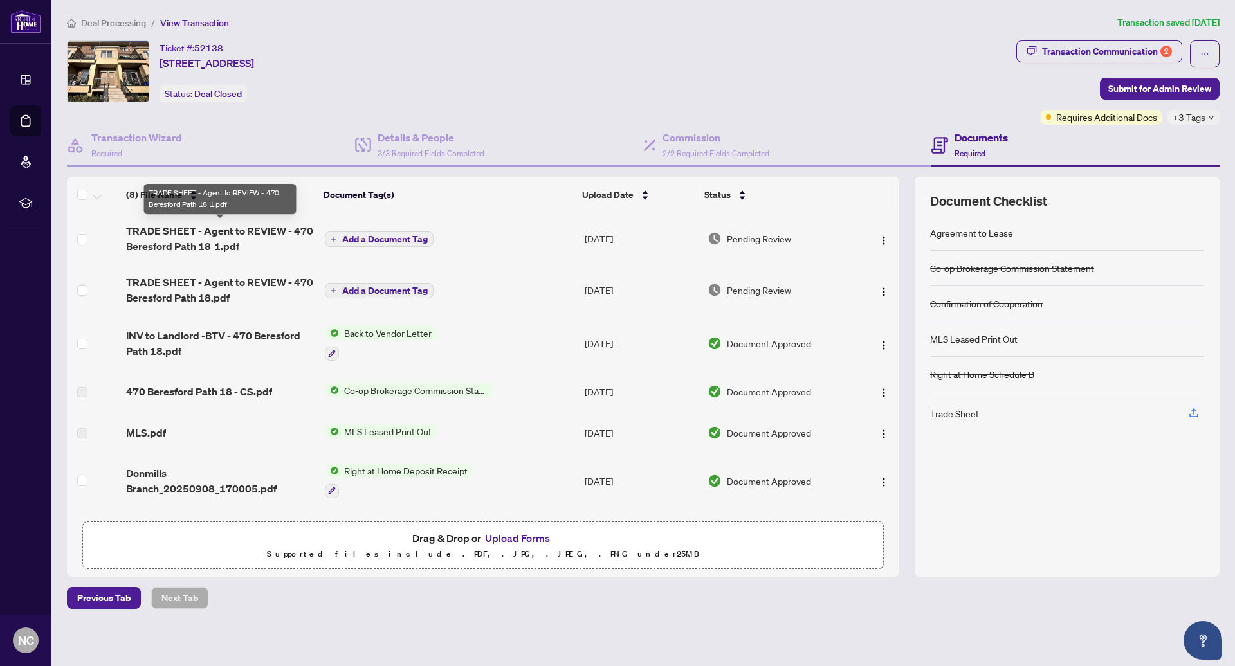
click at [289, 241] on span "TRADE SHEET - Agent to REVIEW - 470 Beresford Path 18 1.pdf" at bounding box center [220, 238] width 188 height 31
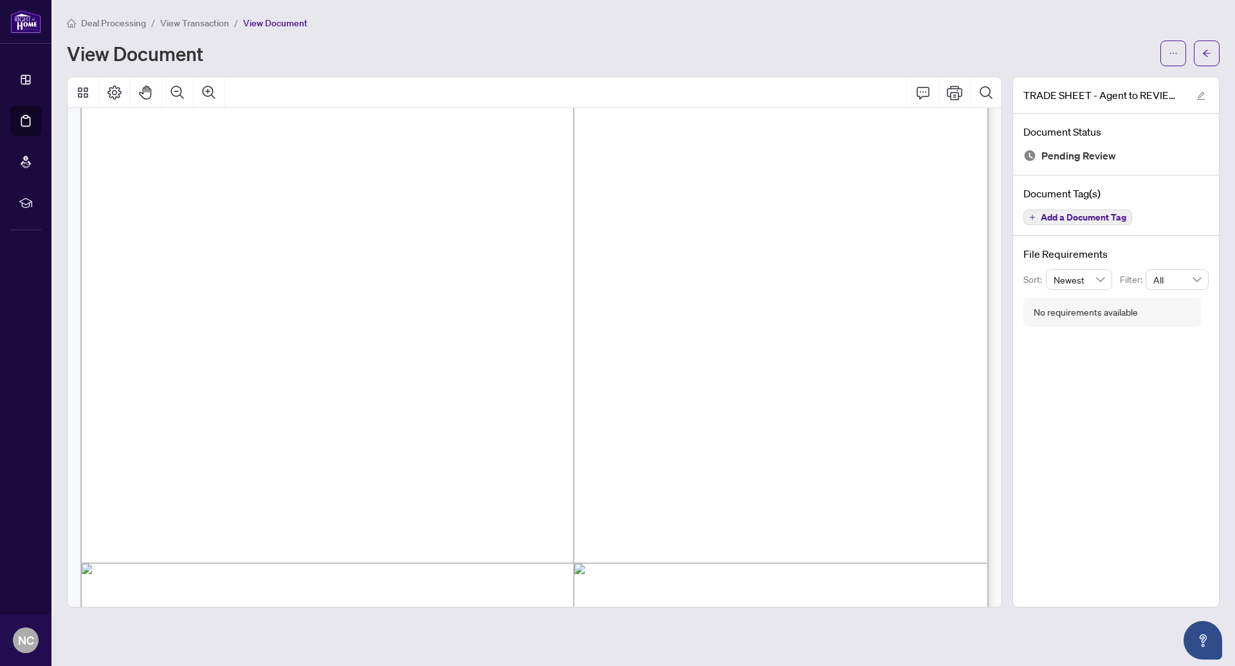
scroll to position [43, 1]
click at [1202, 55] on icon "arrow-left" at bounding box center [1206, 53] width 9 height 9
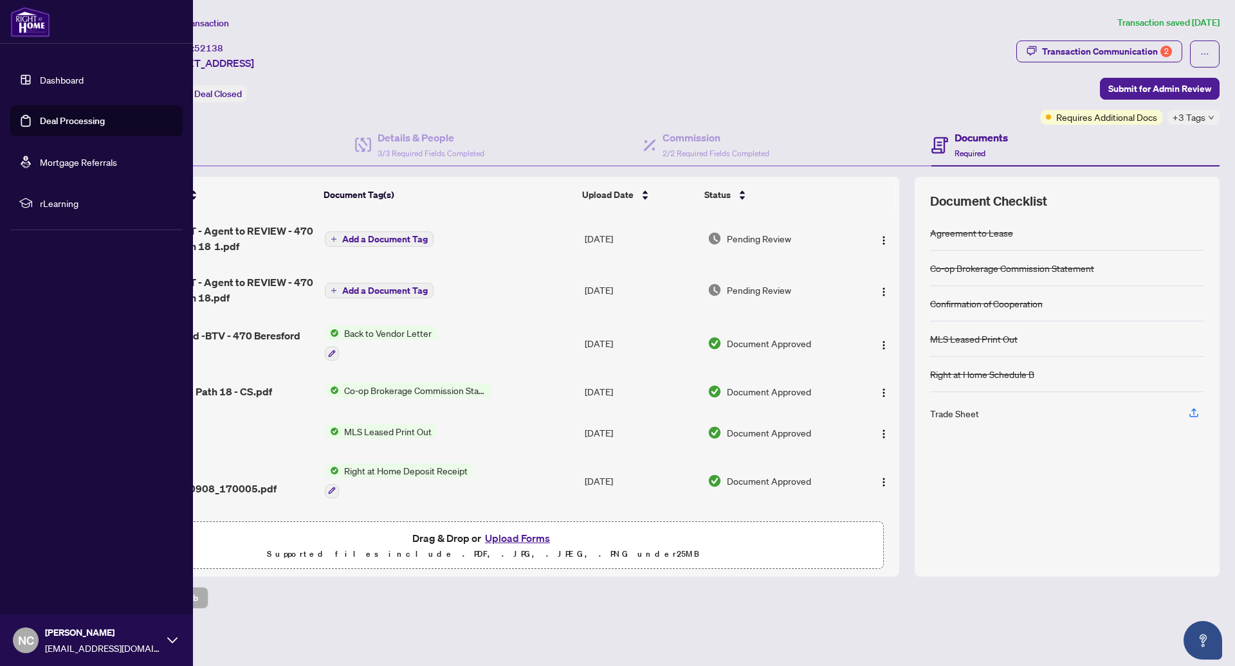
click at [28, 14] on img at bounding box center [30, 21] width 40 height 31
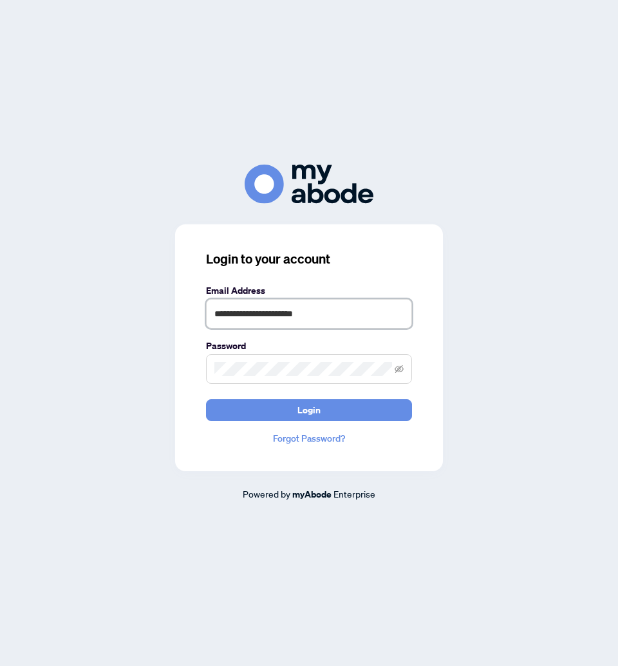
click at [265, 309] on input "**********" at bounding box center [309, 314] width 206 height 30
drag, startPoint x: 266, startPoint y: 315, endPoint x: 83, endPoint y: 299, distance: 183.4
click at [84, 300] on div "**********" at bounding box center [308, 333] width 597 height 337
type input "**********"
click at [206, 400] on button "Login" at bounding box center [309, 411] width 206 height 22
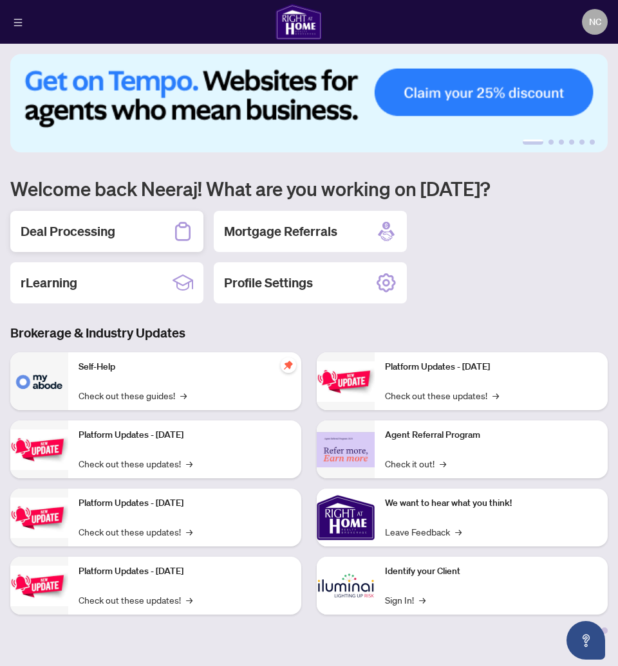
click at [46, 229] on h2 "Deal Processing" at bounding box center [68, 232] width 95 height 18
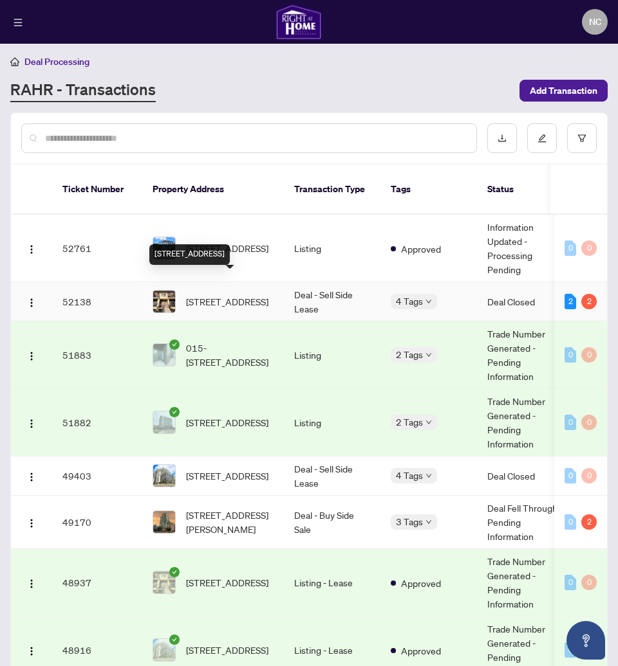
click at [244, 295] on span "[STREET_ADDRESS]" at bounding box center [227, 302] width 82 height 14
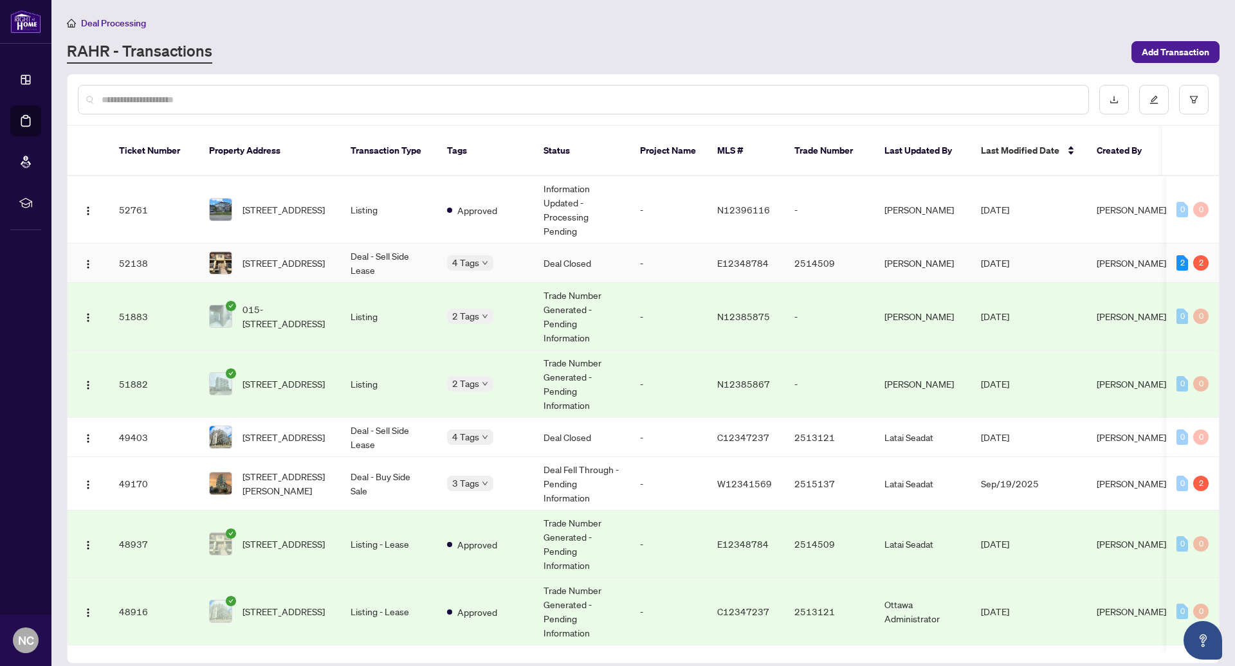
click at [410, 261] on td "Deal - Sell Side Lease" at bounding box center [388, 263] width 97 height 39
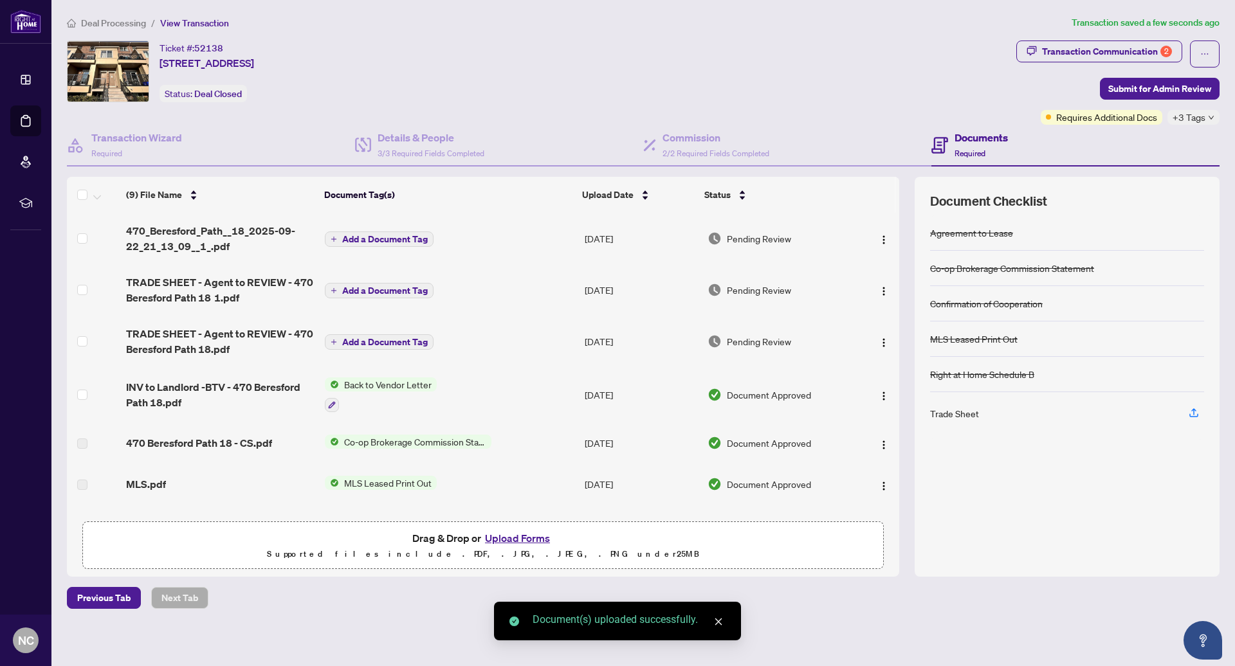
scroll to position [157, 0]
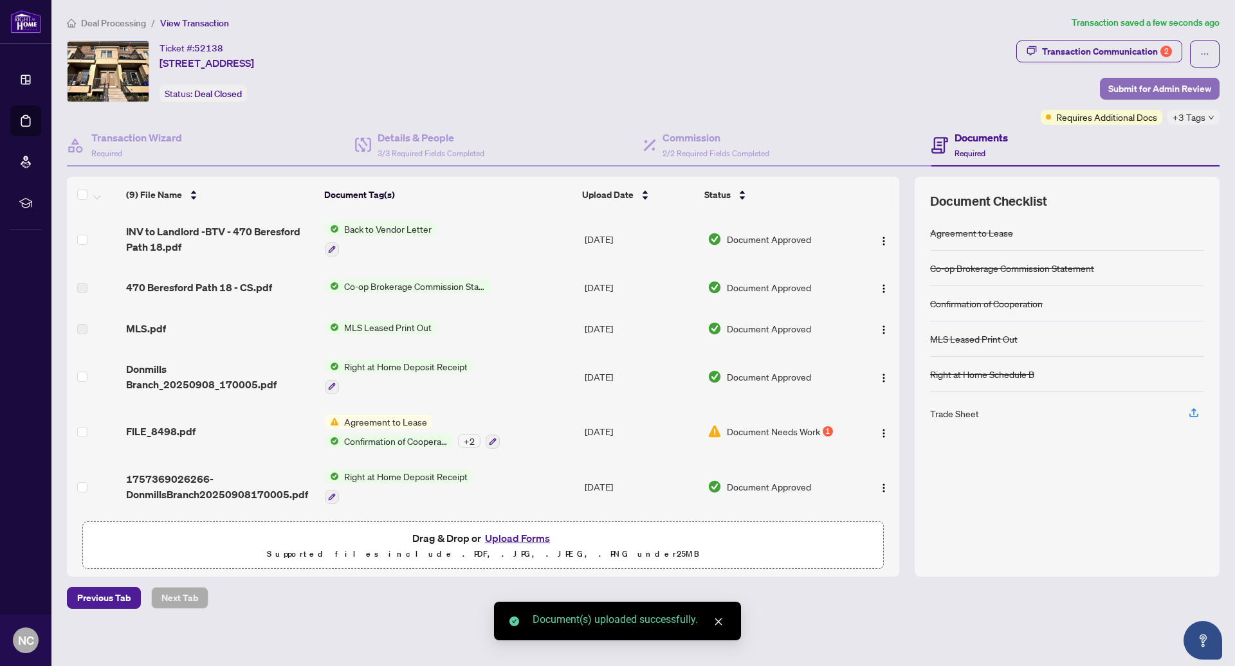
click at [617, 89] on span "Submit for Admin Review" at bounding box center [1159, 88] width 103 height 21
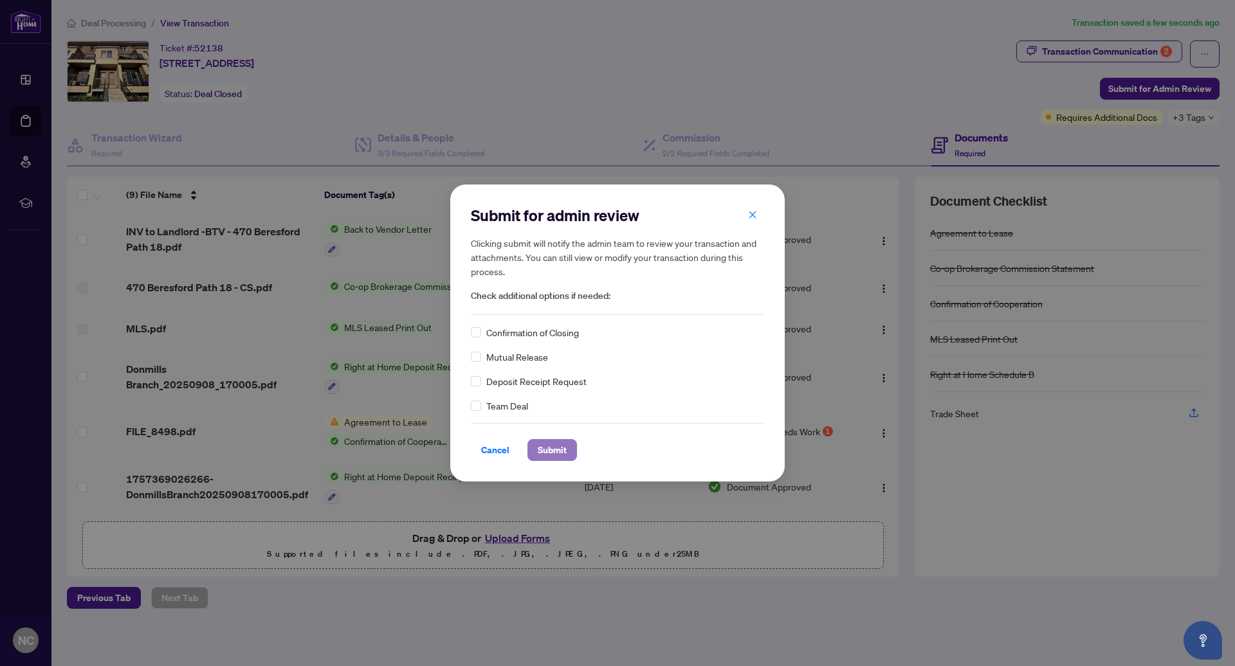
click at [550, 443] on span "Submit" at bounding box center [552, 450] width 29 height 21
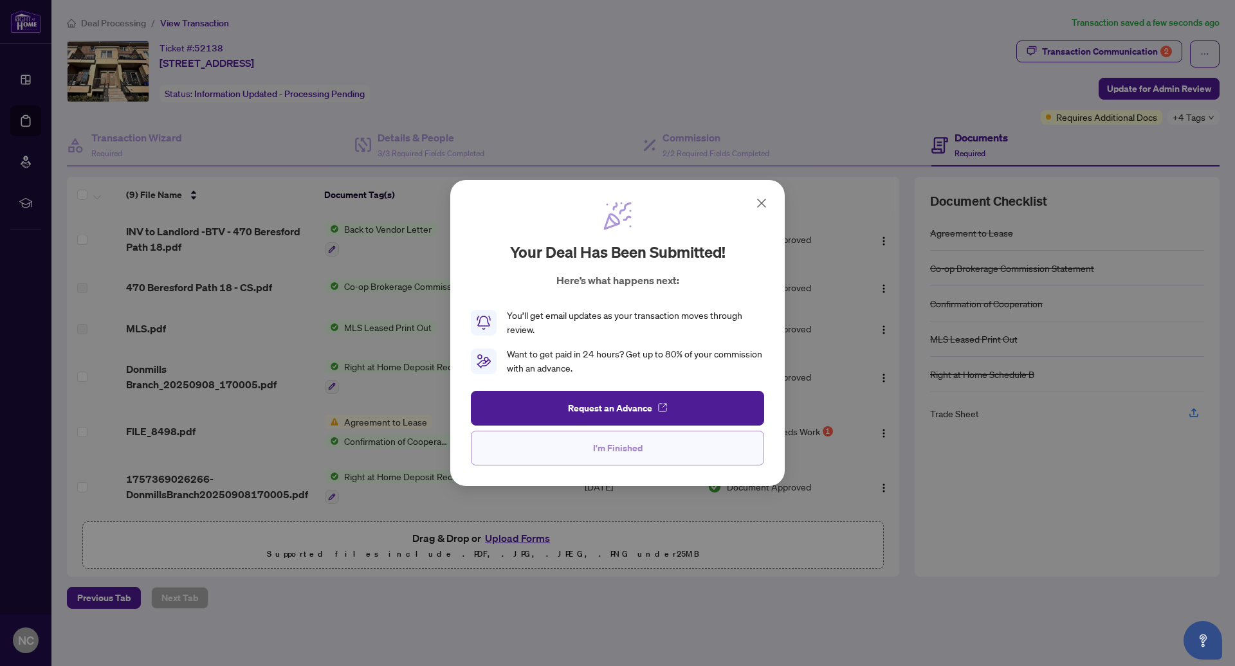
click at [617, 450] on span "I'm Finished" at bounding box center [618, 448] width 50 height 21
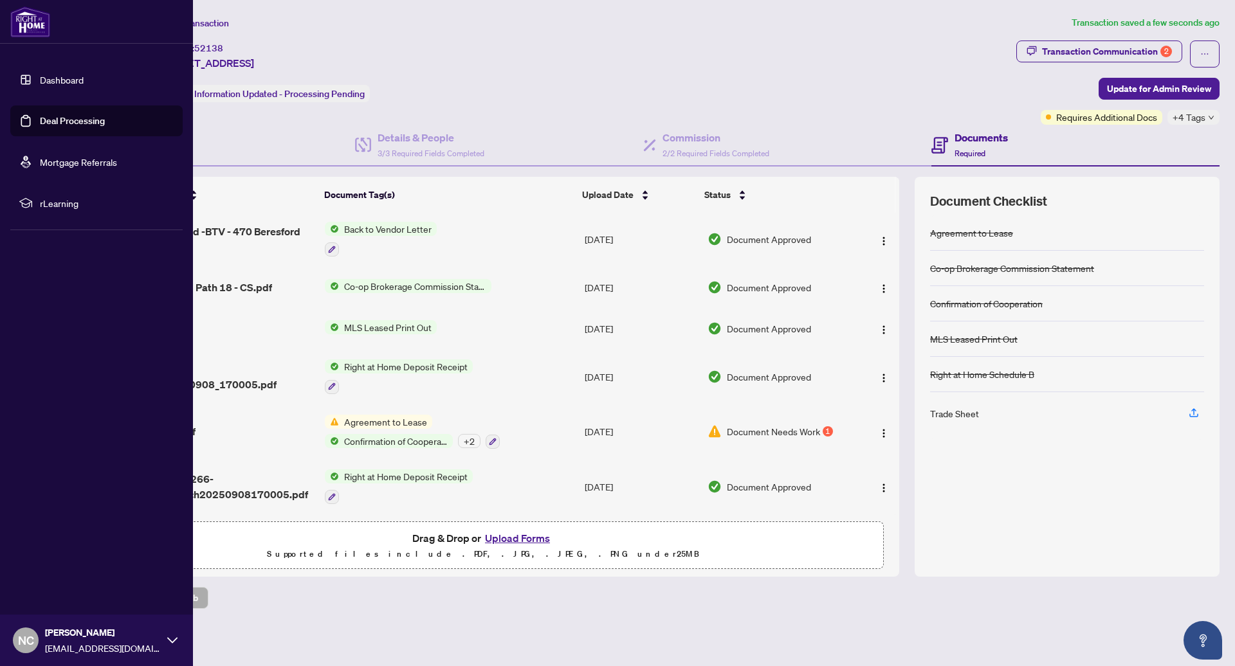
click at [33, 25] on img at bounding box center [30, 21] width 40 height 31
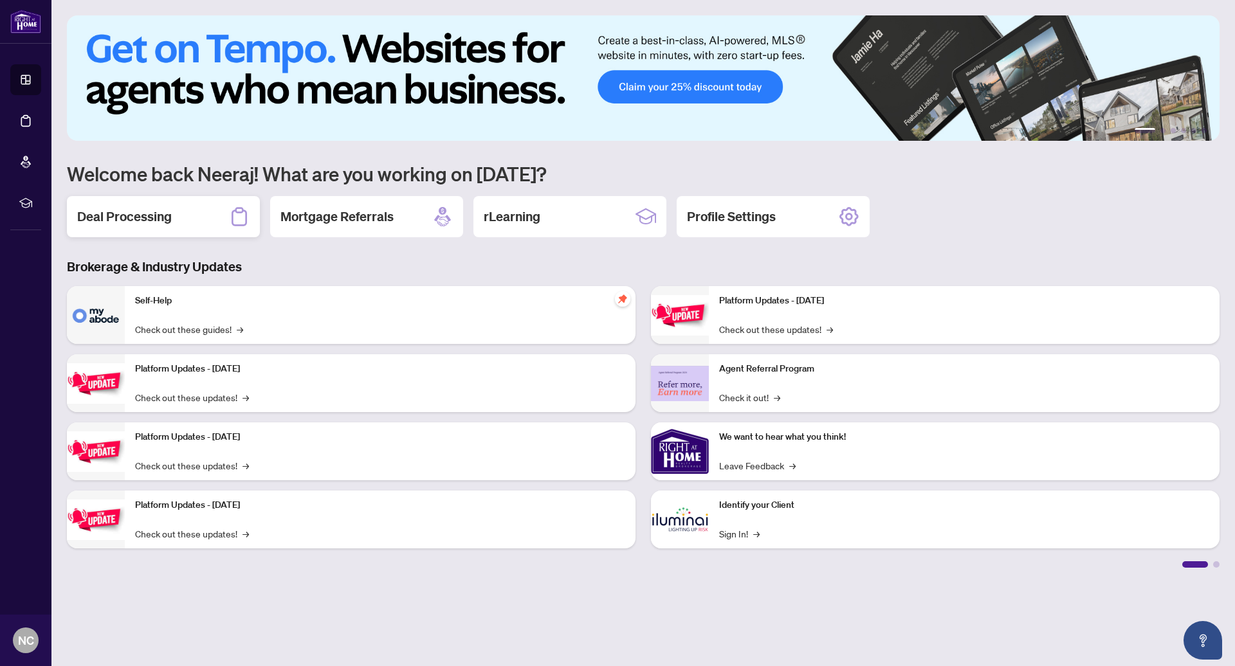
click at [209, 219] on div "Deal Processing" at bounding box center [163, 216] width 193 height 41
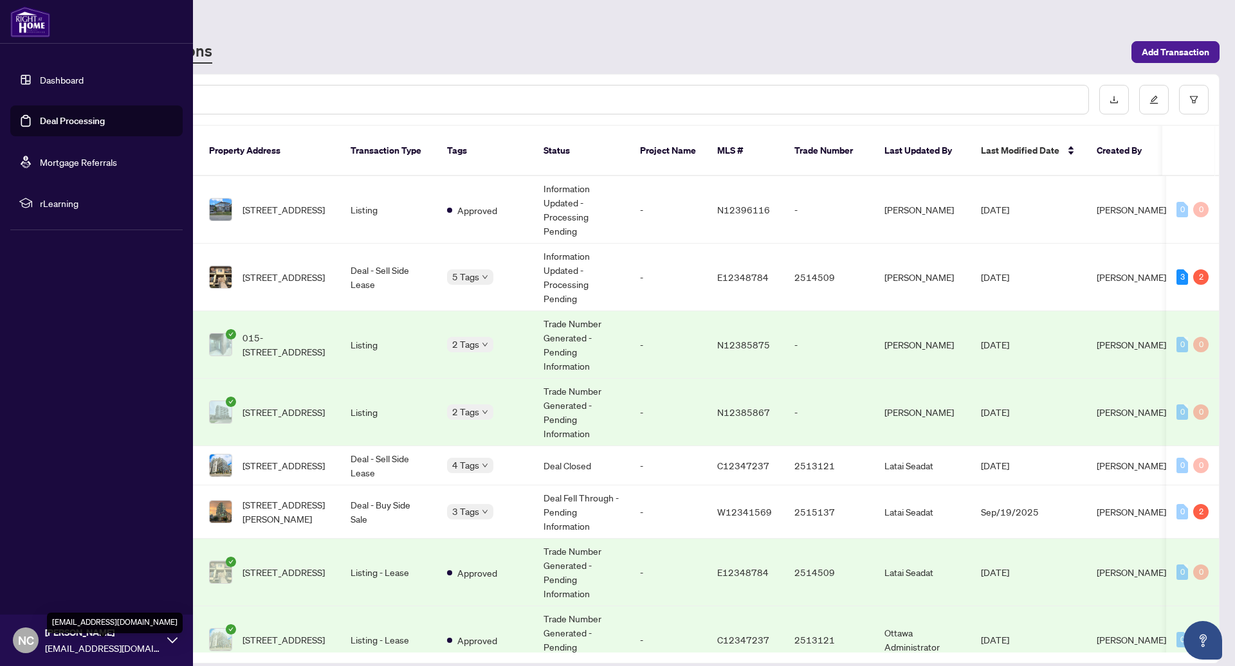
click at [126, 638] on span "[PERSON_NAME]" at bounding box center [103, 633] width 116 height 14
click at [87, 566] on button "Logout" at bounding box center [96, 564] width 172 height 22
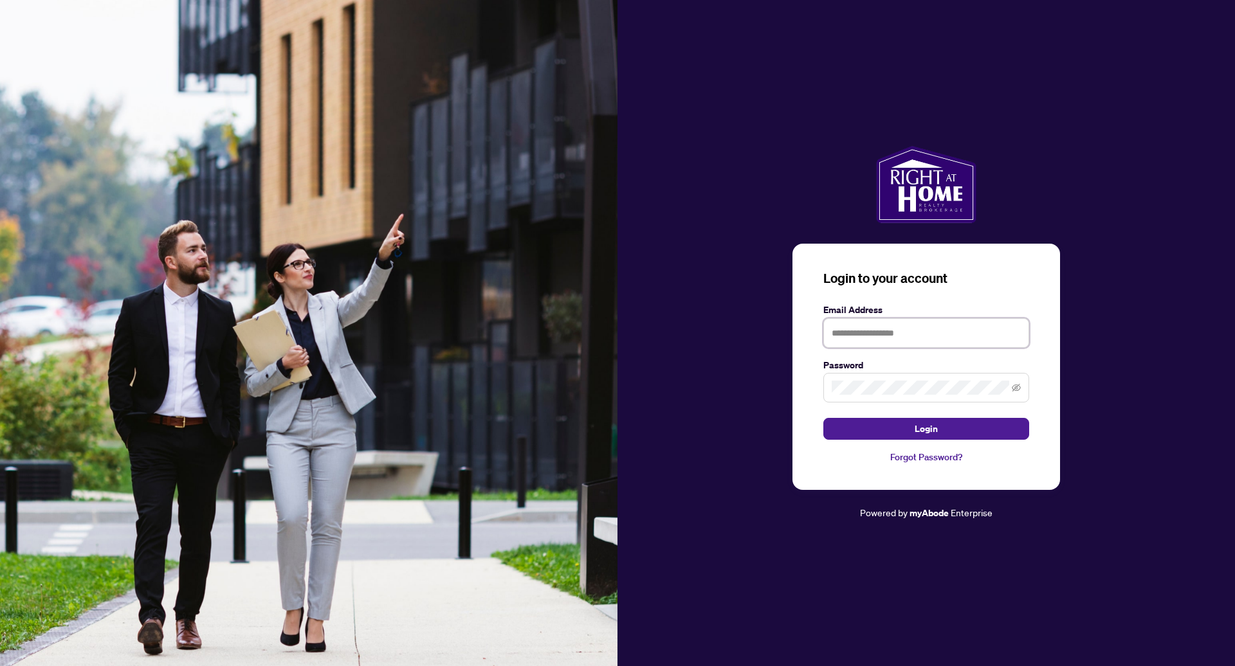
type input "**********"
click at [617, 318] on input "**********" at bounding box center [926, 333] width 206 height 30
click at [617, 437] on button "Login" at bounding box center [926, 429] width 206 height 22
